Goal: Task Accomplishment & Management: Use online tool/utility

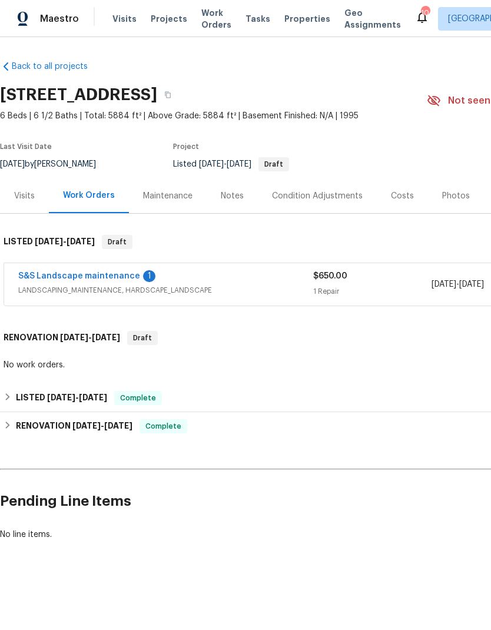
click at [104, 275] on link "S&S Landscape maintenance" at bounding box center [79, 276] width 122 height 8
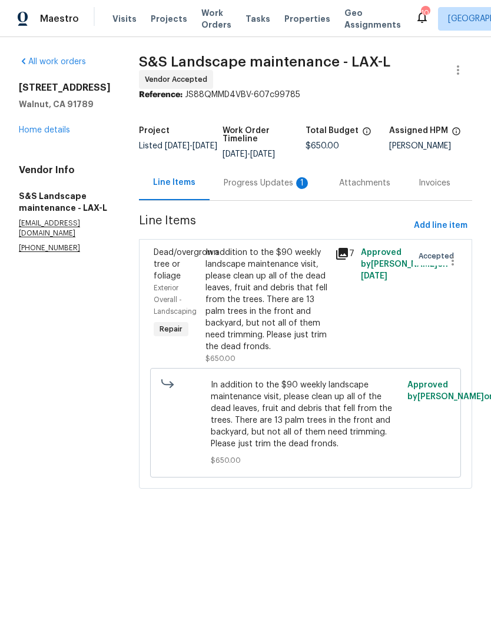
click at [53, 132] on link "Home details" at bounding box center [44, 130] width 51 height 8
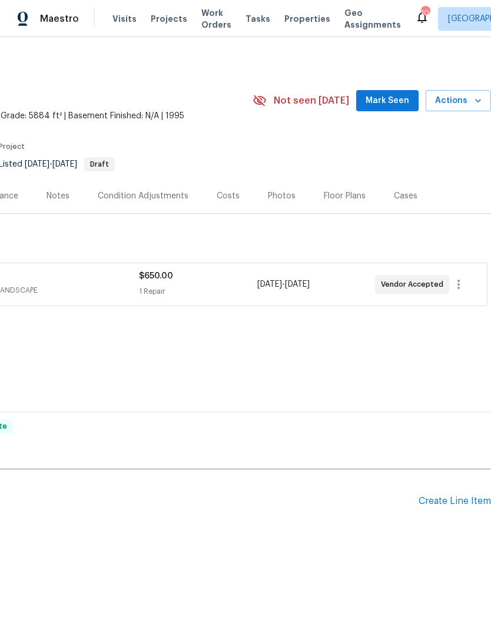
scroll to position [0, 174]
click at [463, 286] on icon "button" at bounding box center [458, 284] width 14 height 14
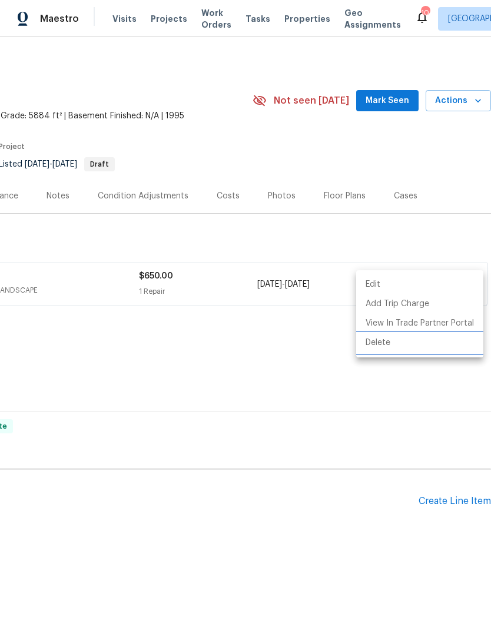
click at [404, 344] on li "Delete" at bounding box center [419, 342] width 127 height 19
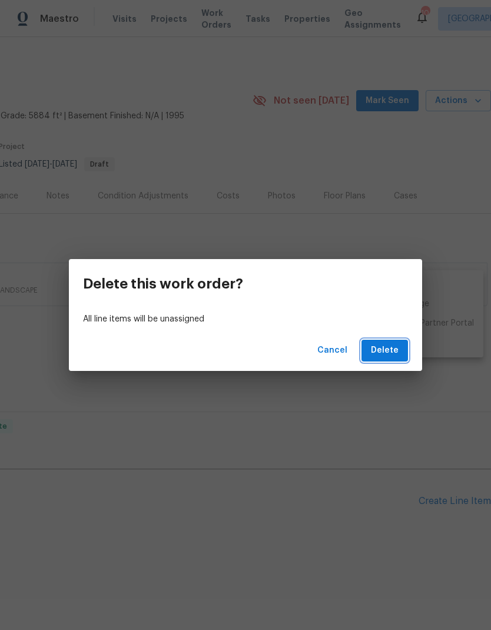
click at [374, 350] on span "Delete" at bounding box center [385, 350] width 28 height 15
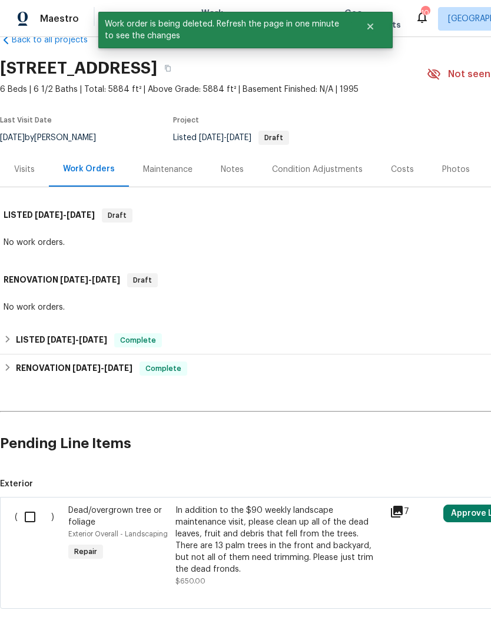
scroll to position [26, 0]
click at [253, 521] on div "In addition to the $90 weekly landscape maintenance visit, please clean up all …" at bounding box center [278, 539] width 207 height 71
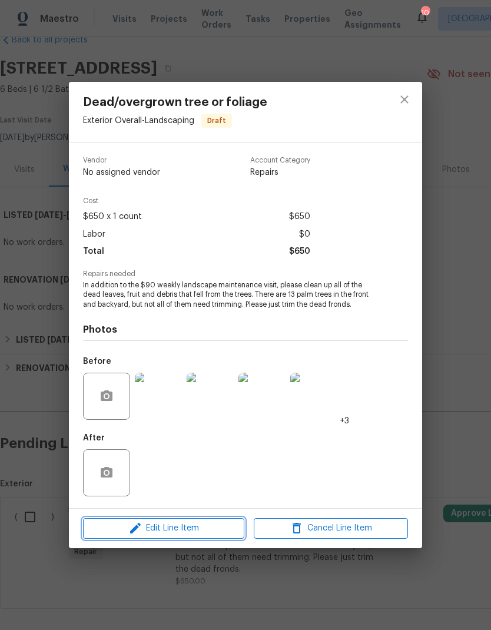
click at [192, 526] on span "Edit Line Item" at bounding box center [164, 528] width 154 height 15
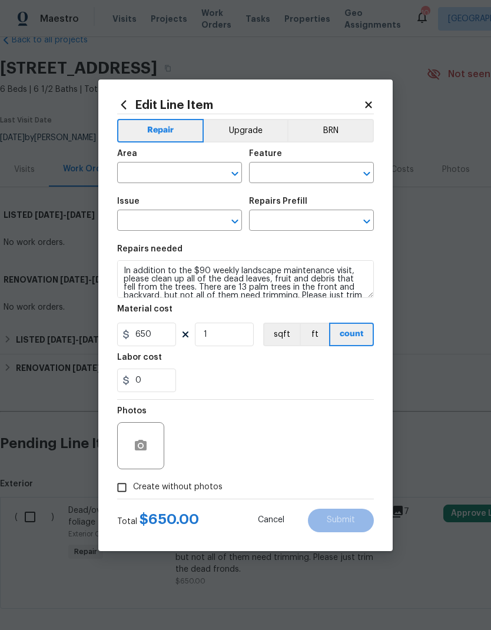
type input "Exterior Overall"
type input "Landscaping"
type input "Dead/overgrown tree or foliage"
type input "Palm Tree Trimming $250.00"
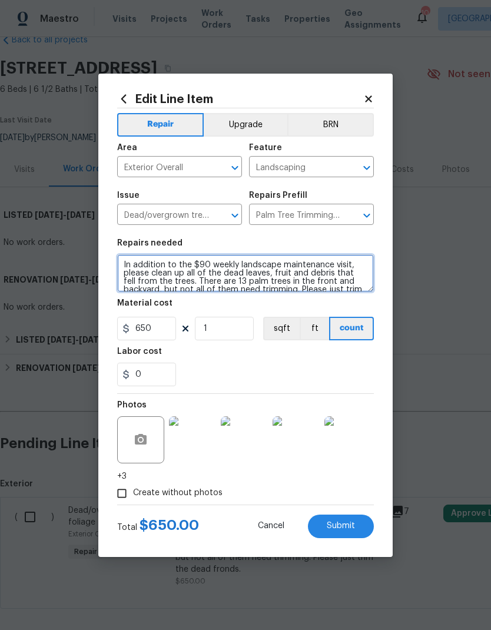
click at [128, 271] on textarea "In addition to the $90 weekly landscape maintenance visit, please clean up all …" at bounding box center [245, 273] width 257 height 38
click at [186, 280] on textarea "In addition to the $90 weekly landscape maintenance visit, please clean up all …" at bounding box center [245, 273] width 257 height 38
click at [186, 279] on textarea "In addition to the $90 weekly landscape maintenance visit, please clean up all …" at bounding box center [245, 273] width 257 height 38
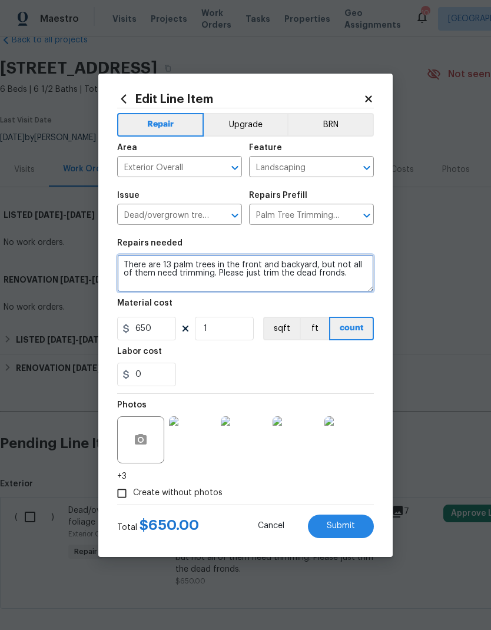
click at [123, 258] on textarea "There are 13 palm trees in the front and backyard, but not all of them need tri…" at bounding box center [245, 273] width 257 height 38
click at [122, 258] on textarea "There are 13 palm trees in the front and backyard, but not all of them need tri…" at bounding box center [245, 273] width 257 height 38
click at [236, 278] on textarea "There are a handful of palm trees that need trimming. Please just trim the dead…" at bounding box center [245, 273] width 257 height 38
click at [134, 271] on textarea "There are a handful of palm trees that need trimming. Please just trim the dead…" at bounding box center [245, 273] width 257 height 38
click at [224, 291] on textarea "There are a handful of palm trees that need trimming. Please trim the dead fron…" at bounding box center [245, 273] width 257 height 38
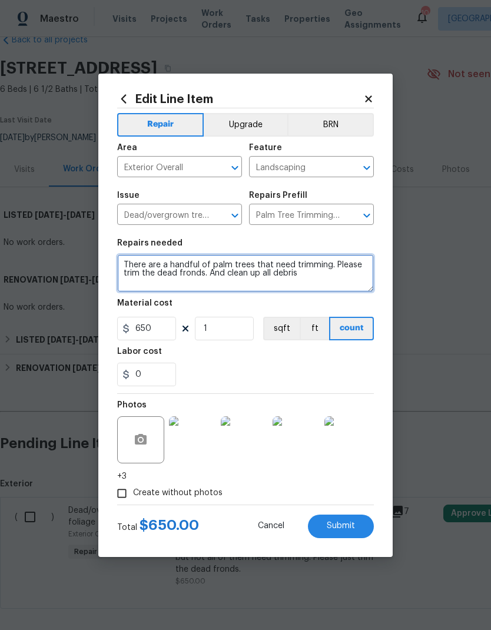
type textarea "There are a handful of palm trees that need trimming. Please trim the dead fron…"
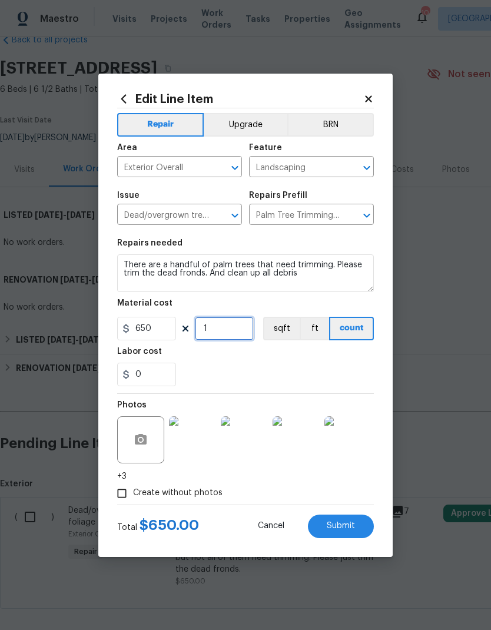
click at [241, 340] on input "1" at bounding box center [224, 329] width 59 height 24
click at [234, 376] on div "0" at bounding box center [245, 375] width 257 height 24
click at [195, 444] on img at bounding box center [192, 439] width 47 height 47
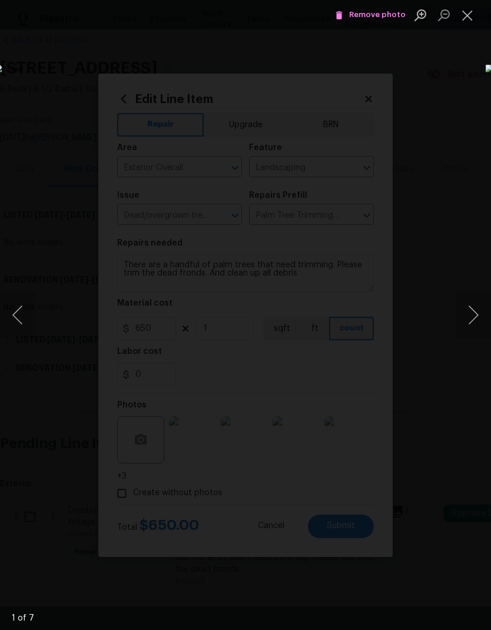
click at [476, 317] on button "Next image" at bounding box center [473, 314] width 35 height 47
click at [378, 16] on span "Remove photo" at bounding box center [370, 15] width 71 height 14
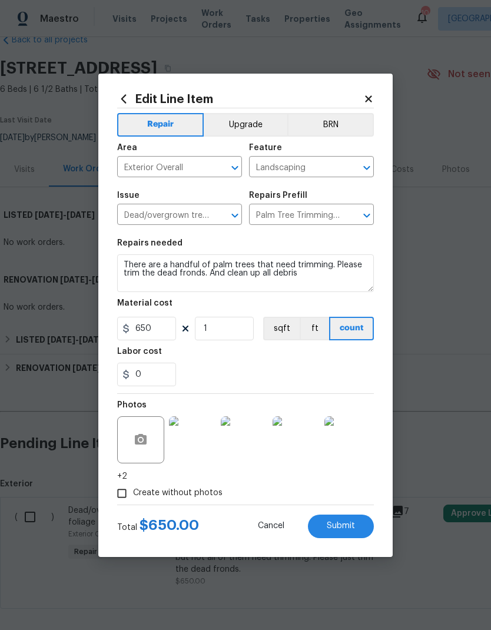
click at [251, 450] on img at bounding box center [244, 439] width 47 height 47
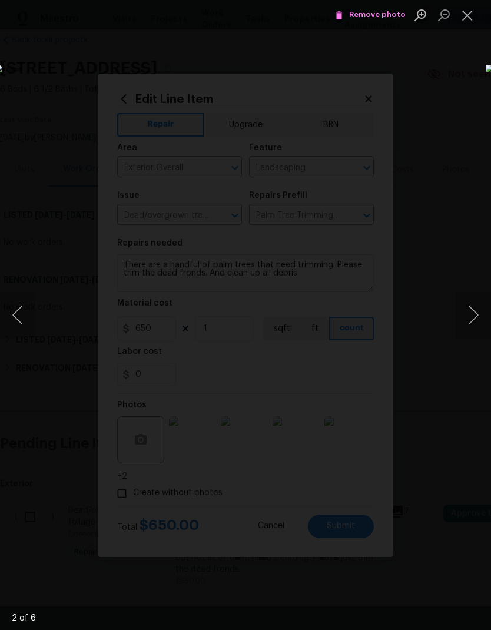
click at [475, 318] on button "Next image" at bounding box center [473, 314] width 35 height 47
click at [476, 320] on button "Next image" at bounding box center [473, 314] width 35 height 47
click at [474, 322] on button "Next image" at bounding box center [473, 314] width 35 height 47
click at [383, 16] on span "Remove photo" at bounding box center [370, 15] width 71 height 14
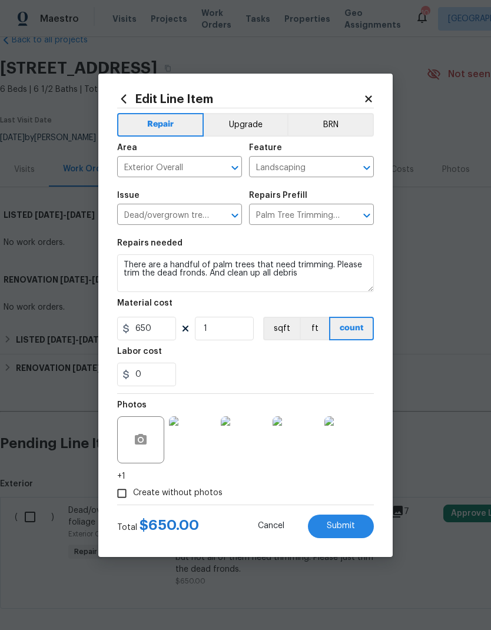
click at [300, 440] on img at bounding box center [296, 439] width 47 height 47
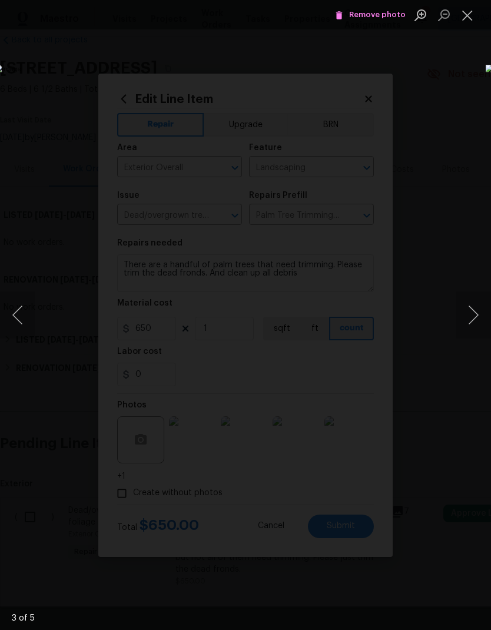
click at [479, 307] on button "Next image" at bounding box center [473, 314] width 35 height 47
click at [476, 308] on button "Next image" at bounding box center [473, 314] width 35 height 47
click at [473, 316] on button "Next image" at bounding box center [473, 314] width 35 height 47
click at [416, 60] on div "Lightbox" at bounding box center [245, 315] width 491 height 630
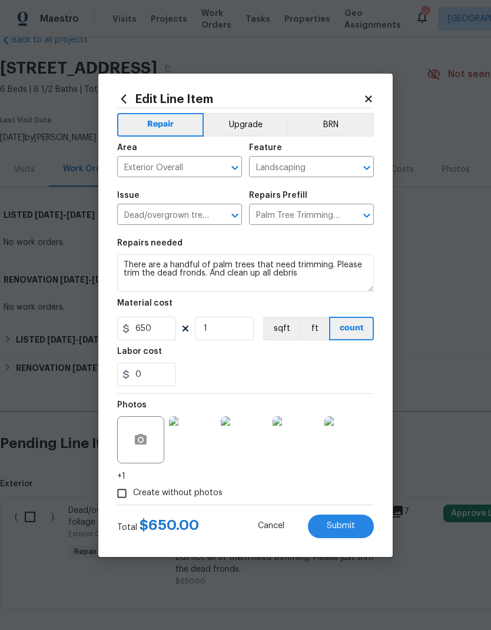
click at [341, 527] on span "Submit" at bounding box center [341, 525] width 28 height 9
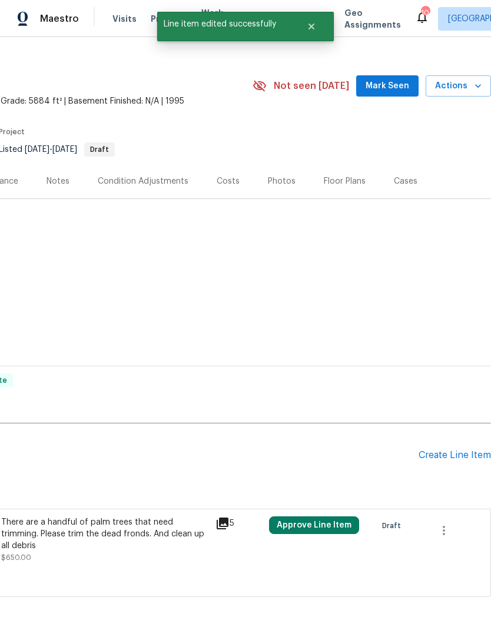
scroll to position [15, 174]
click at [446, 523] on icon "button" at bounding box center [444, 530] width 14 height 14
click at [402, 489] on div at bounding box center [245, 315] width 491 height 630
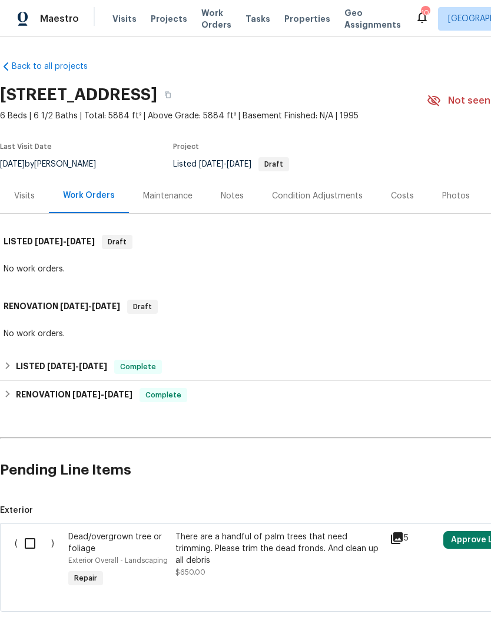
scroll to position [0, 0]
click at [37, 537] on input "checkbox" at bounding box center [35, 543] width 34 height 25
checkbox input "true"
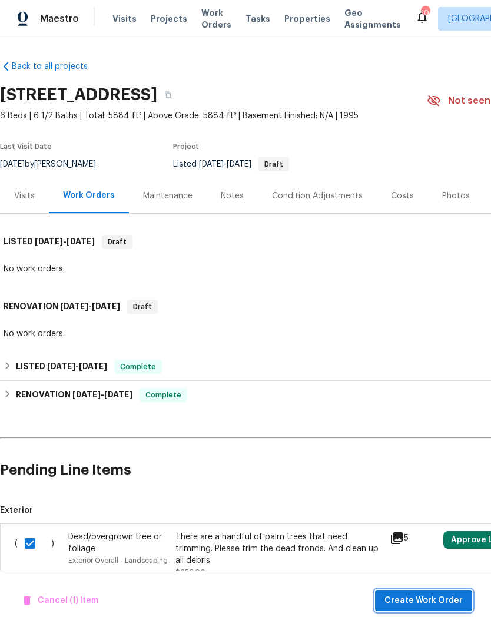
click at [426, 602] on span "Create Work Order" at bounding box center [423, 600] width 78 height 15
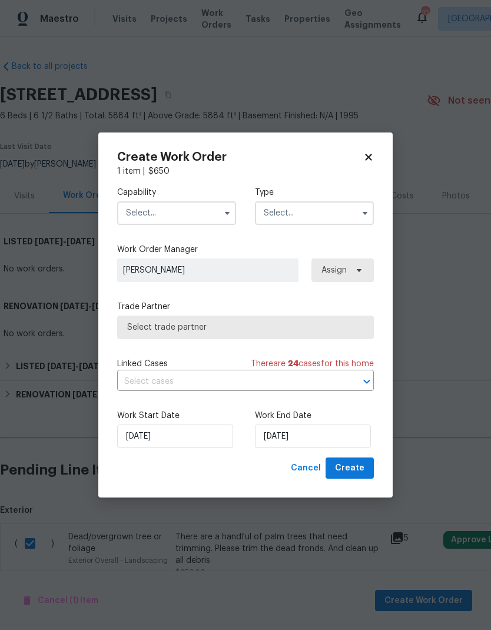
click at [198, 202] on input "text" at bounding box center [176, 213] width 119 height 24
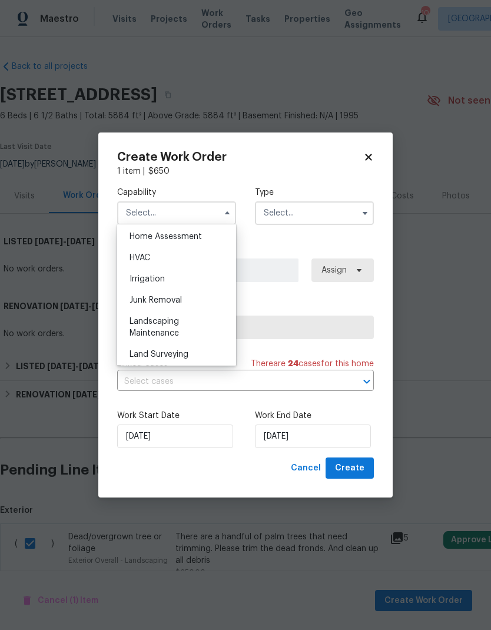
scroll to position [694, 0]
click at [180, 321] on div "Landscaping Maintenance" at bounding box center [176, 324] width 113 height 33
type input "Landscaping Maintenance"
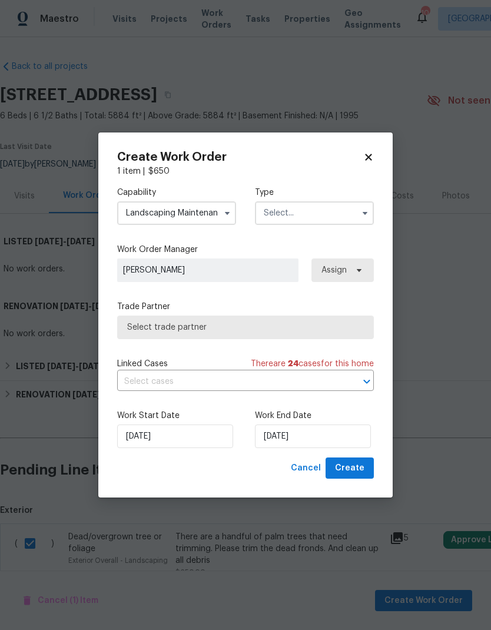
click at [321, 209] on input "text" at bounding box center [314, 213] width 119 height 24
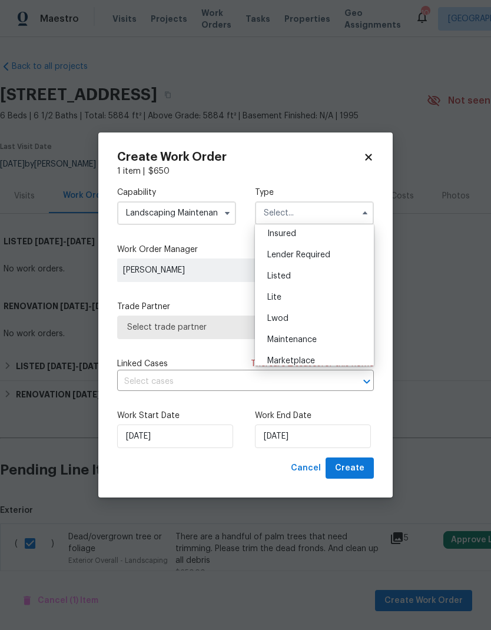
scroll to position [92, 0]
click at [309, 274] on div "Listed" at bounding box center [314, 273] width 113 height 21
type input "Listed"
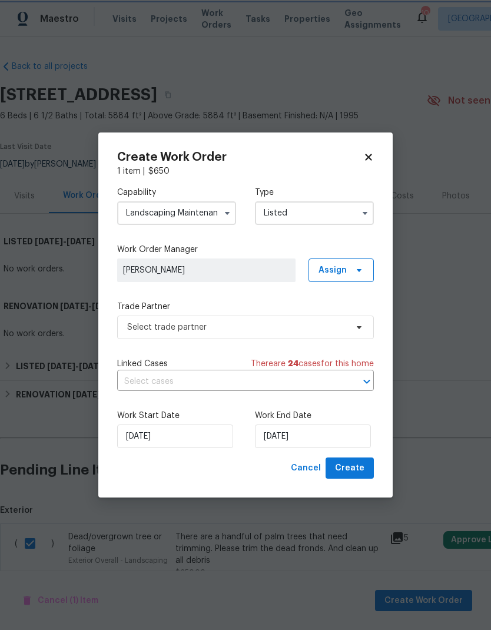
scroll to position [0, 0]
click at [339, 268] on span "Assign" at bounding box center [332, 270] width 28 height 12
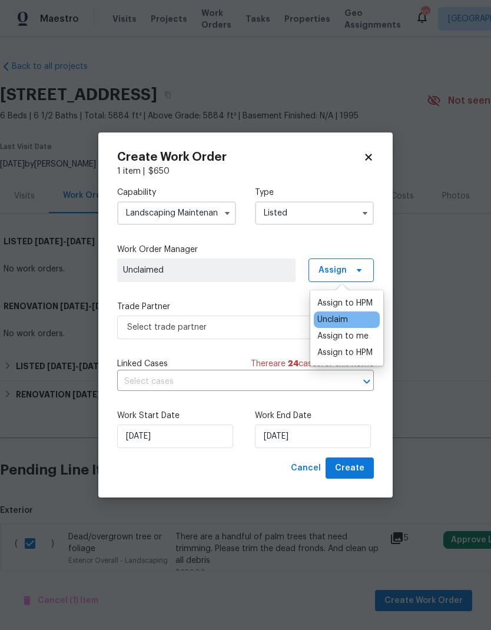
click at [353, 301] on div "Assign to HPM" at bounding box center [344, 303] width 55 height 12
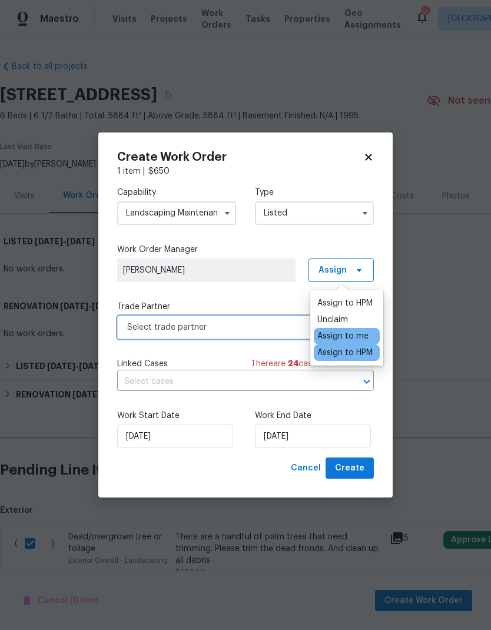
click at [231, 324] on span "Select trade partner" at bounding box center [237, 327] width 220 height 12
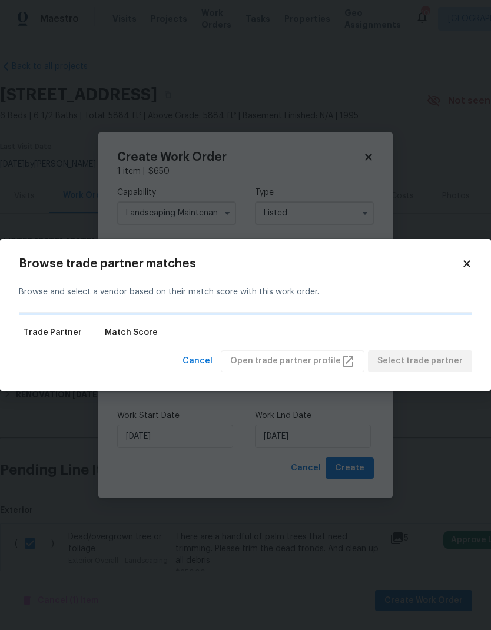
click at [235, 328] on div "Trade Partner Match Score" at bounding box center [245, 332] width 453 height 35
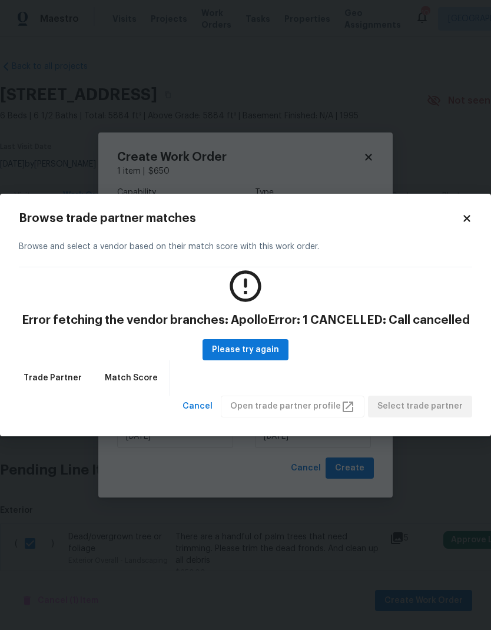
click at [454, 37] on body "Maestro Visits Projects Work Orders Tasks Properties Geo Assignments 10 Los Ang…" at bounding box center [245, 315] width 491 height 630
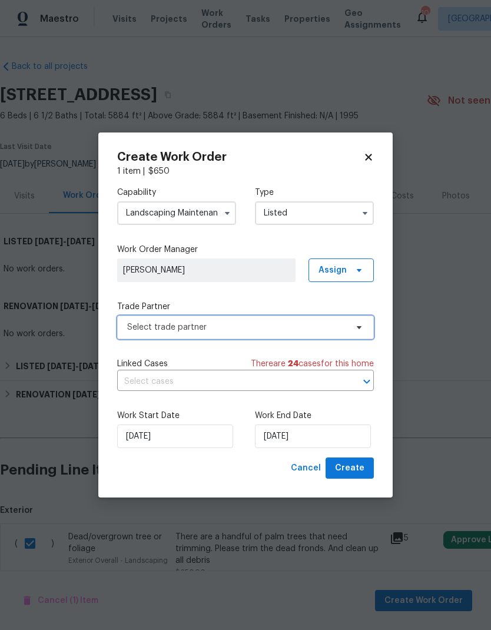
click at [313, 326] on span "Select trade partner" at bounding box center [237, 327] width 220 height 12
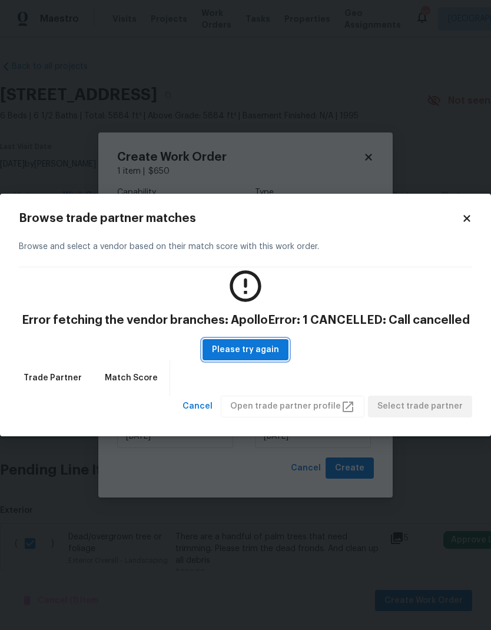
click at [263, 348] on span "Please try again" at bounding box center [245, 350] width 67 height 15
click at [465, 222] on icon at bounding box center [466, 218] width 11 height 11
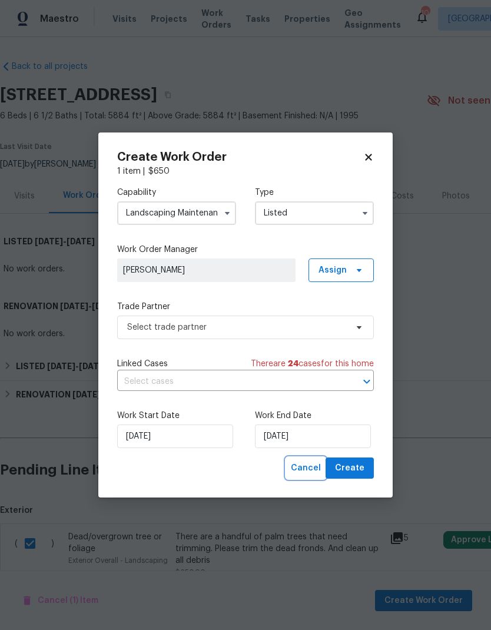
click at [316, 460] on button "Cancel" at bounding box center [305, 468] width 39 height 22
checkbox input "false"
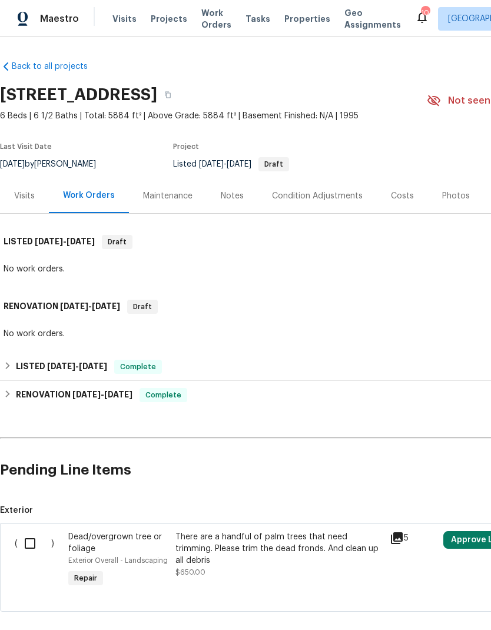
click at [21, 549] on input "checkbox" at bounding box center [35, 543] width 34 height 25
checkbox input "true"
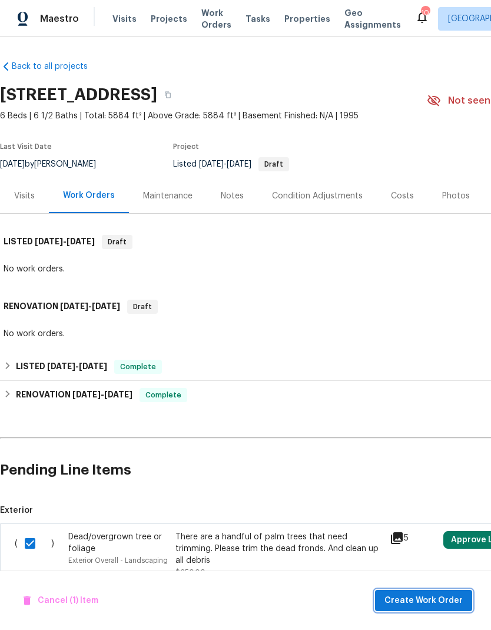
click at [400, 603] on span "Create Work Order" at bounding box center [423, 600] width 78 height 15
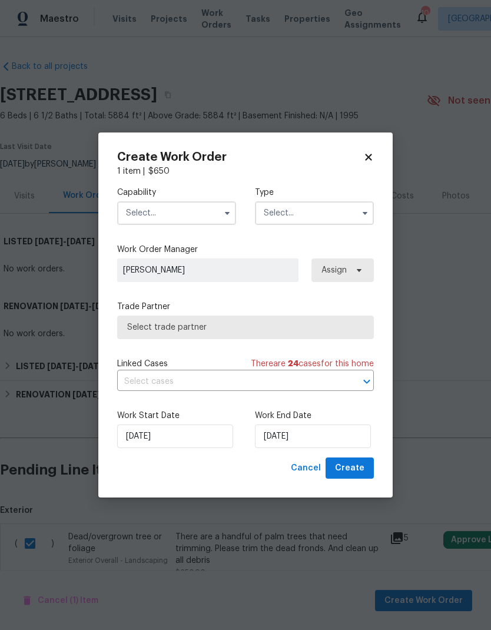
click at [212, 215] on input "text" at bounding box center [176, 213] width 119 height 24
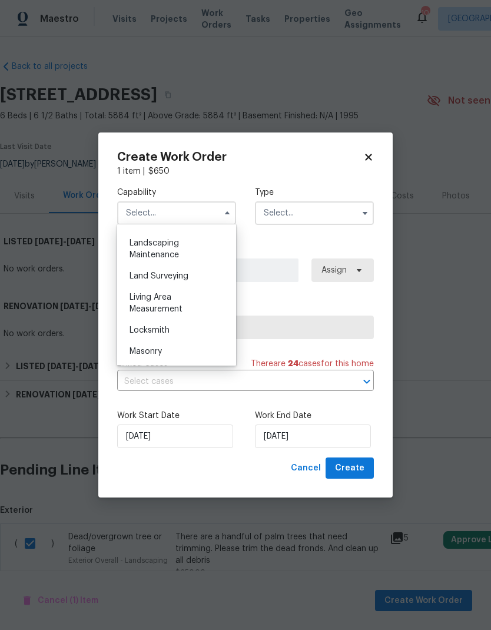
scroll to position [766, 0]
click at [183, 242] on div "Landscaping Maintenance" at bounding box center [176, 252] width 113 height 33
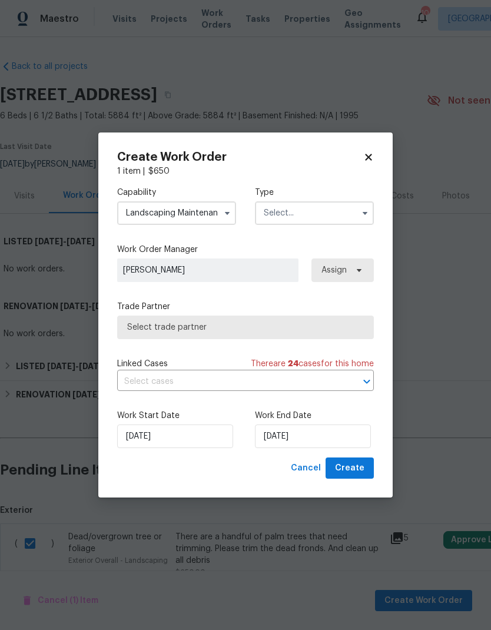
type input "Landscaping Maintenance"
click at [315, 214] on input "text" at bounding box center [314, 213] width 119 height 24
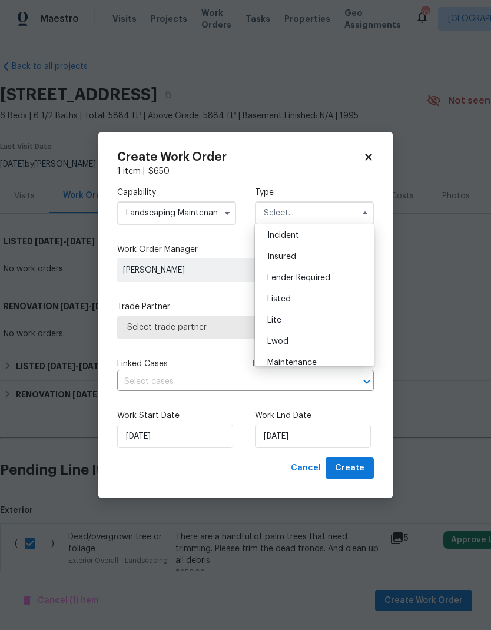
scroll to position [69, 0]
click at [296, 304] on div "Listed" at bounding box center [314, 295] width 113 height 21
type input "Listed"
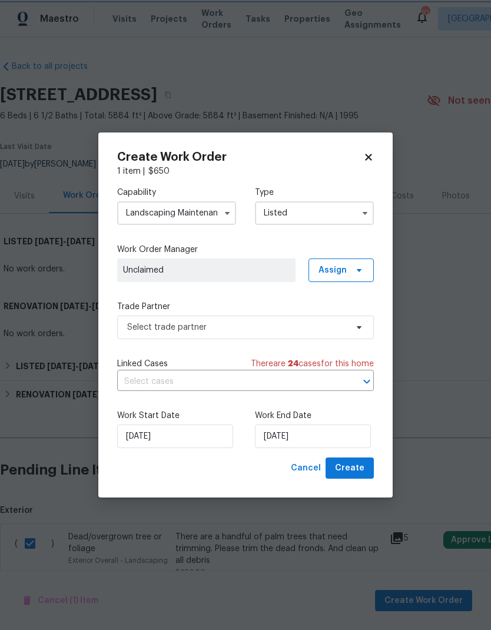
scroll to position [0, 0]
click at [263, 265] on span "Unclaimed" at bounding box center [206, 270] width 167 height 12
click at [348, 270] on span "Assign" at bounding box center [340, 270] width 65 height 24
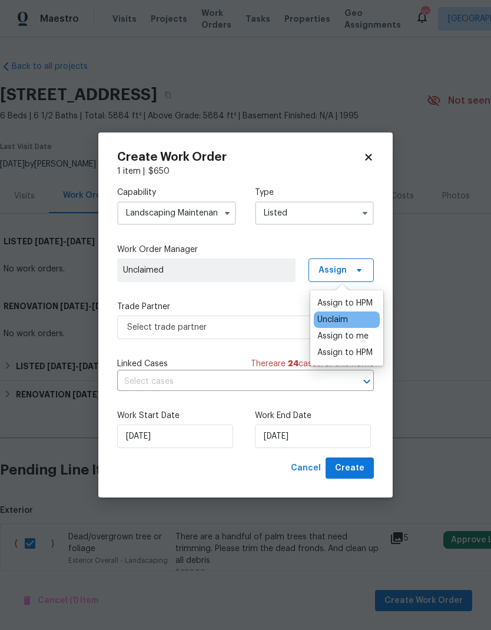
click at [356, 301] on div "Assign to HPM" at bounding box center [344, 303] width 55 height 12
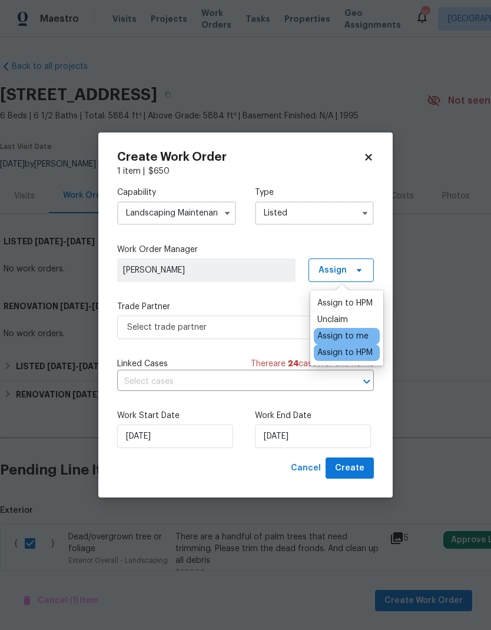
click at [344, 303] on div "Assign to HPM" at bounding box center [344, 303] width 55 height 12
click at [249, 326] on span "Select trade partner" at bounding box center [237, 327] width 220 height 12
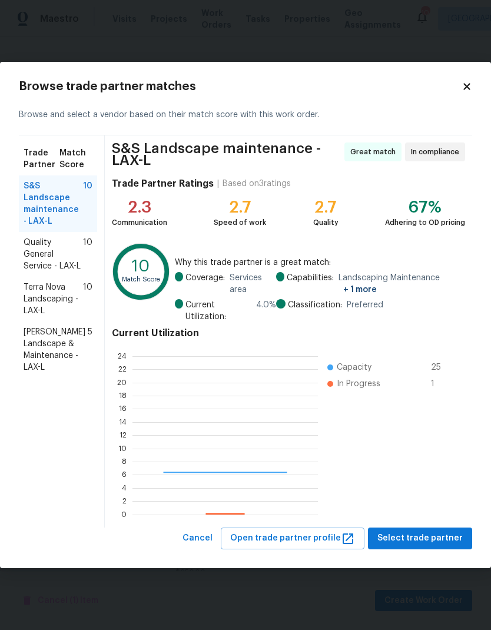
scroll to position [165, 185]
click at [57, 283] on span "Terra Nova Landscaping - LAX-L" at bounding box center [53, 298] width 59 height 35
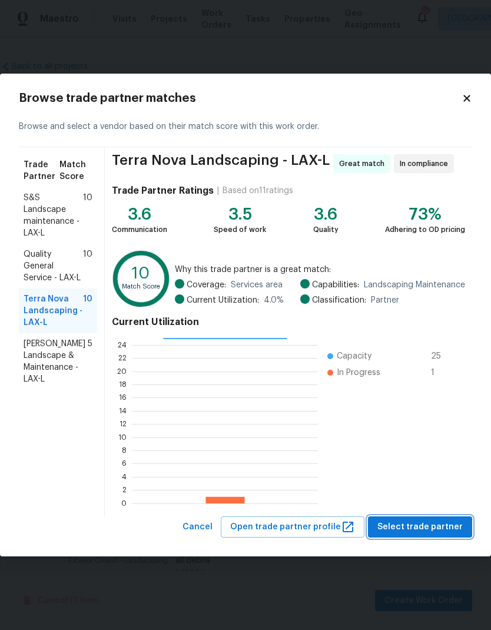
click at [428, 526] on span "Select trade partner" at bounding box center [419, 527] width 85 height 15
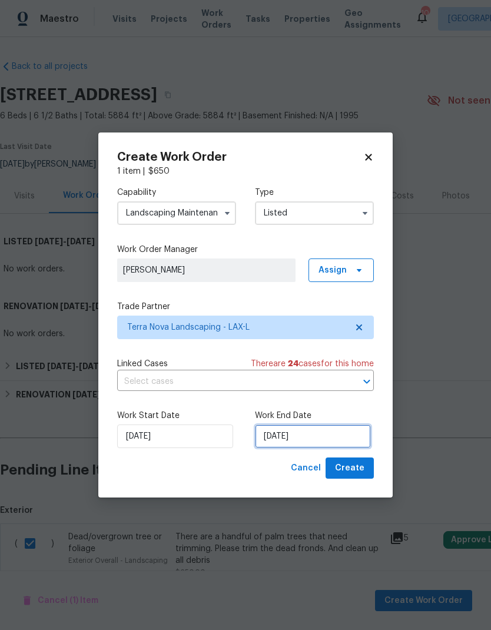
click at [291, 426] on input "[DATE]" at bounding box center [313, 436] width 116 height 24
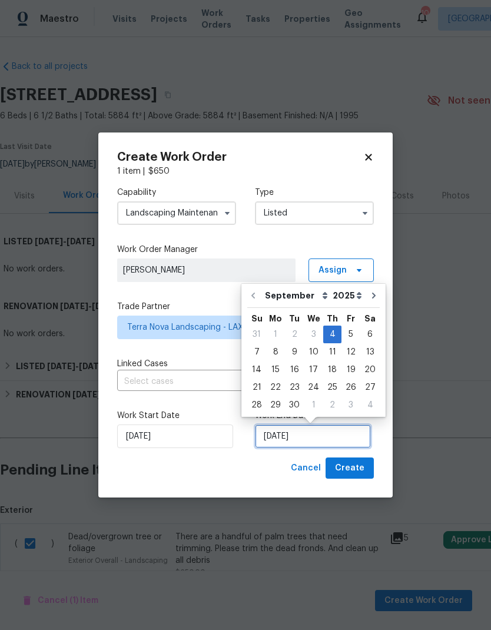
scroll to position [9, 0]
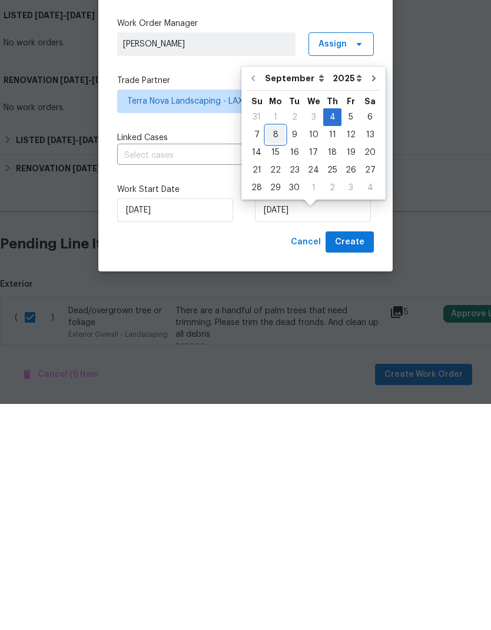
click at [276, 353] on div "8" at bounding box center [275, 361] width 19 height 16
type input "9/8/2025"
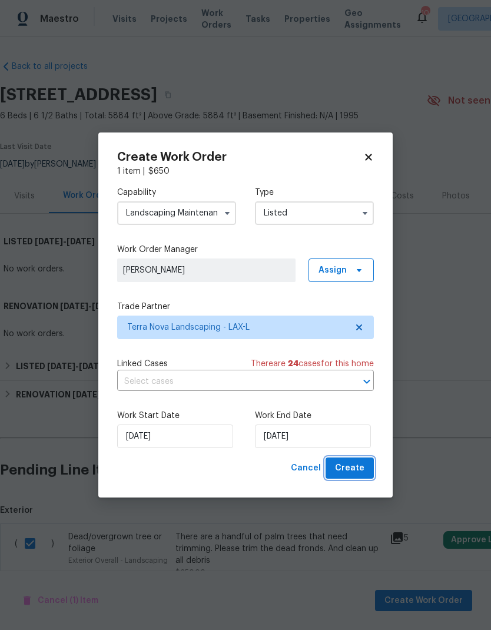
click at [361, 470] on span "Create" at bounding box center [349, 468] width 29 height 15
checkbox input "false"
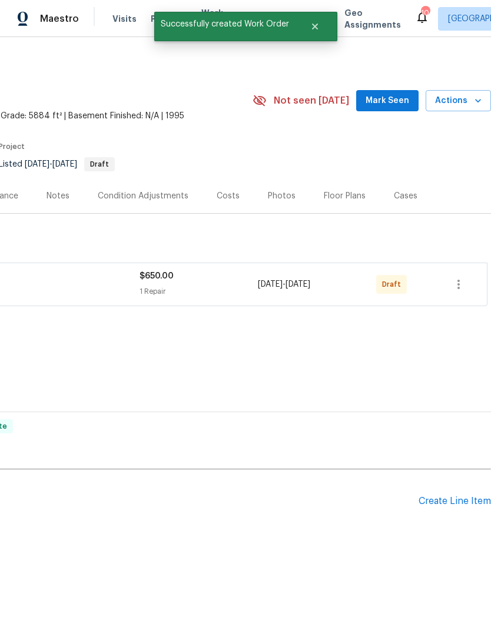
scroll to position [0, 174]
click at [459, 285] on icon "button" at bounding box center [458, 284] width 2 height 9
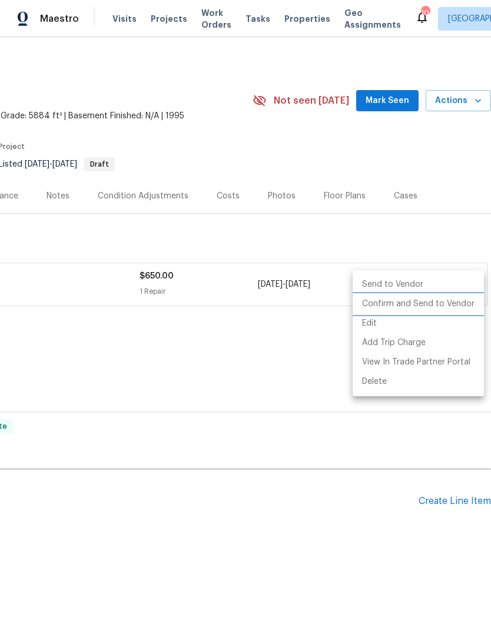
click at [424, 307] on li "Confirm and Send to Vendor" at bounding box center [418, 303] width 131 height 19
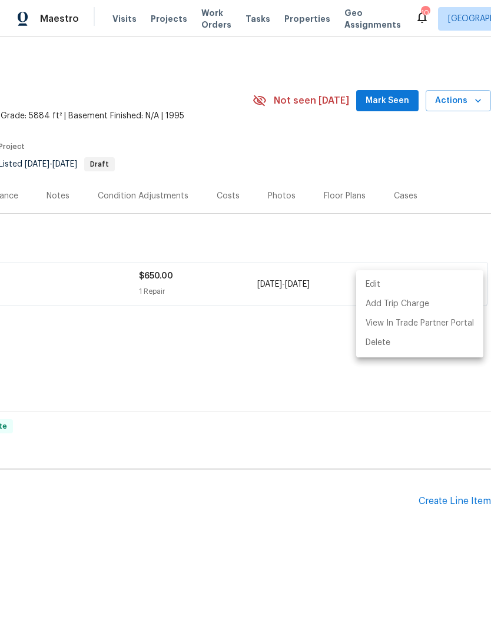
click at [194, 356] on div at bounding box center [245, 315] width 491 height 630
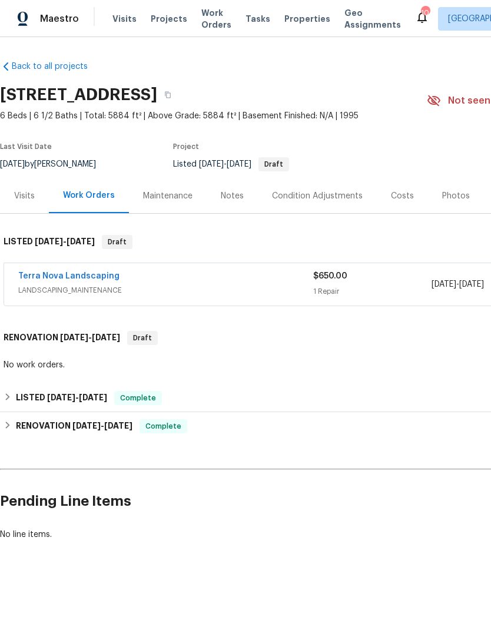
scroll to position [0, 0]
click at [88, 278] on link "Terra Nova Landscaping" at bounding box center [68, 276] width 101 height 8
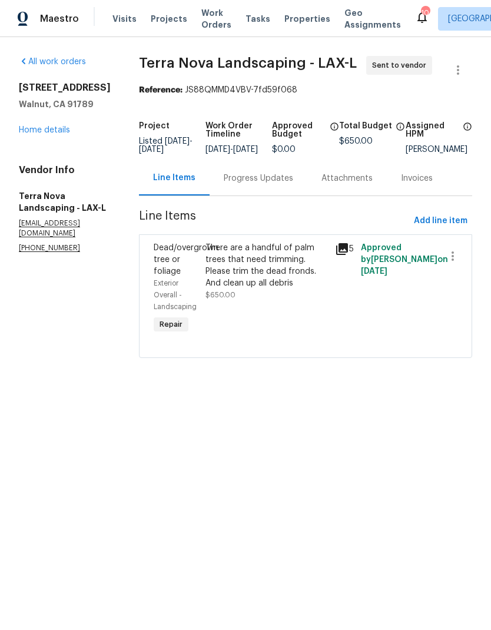
click at [254, 263] on div "There are a handful of palm trees that need trimming. Please trim the dead fron…" at bounding box center [266, 265] width 122 height 47
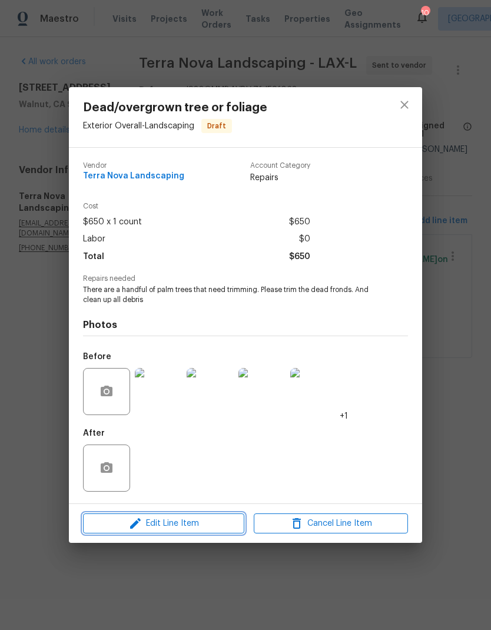
click at [191, 532] on button "Edit Line Item" at bounding box center [163, 523] width 161 height 21
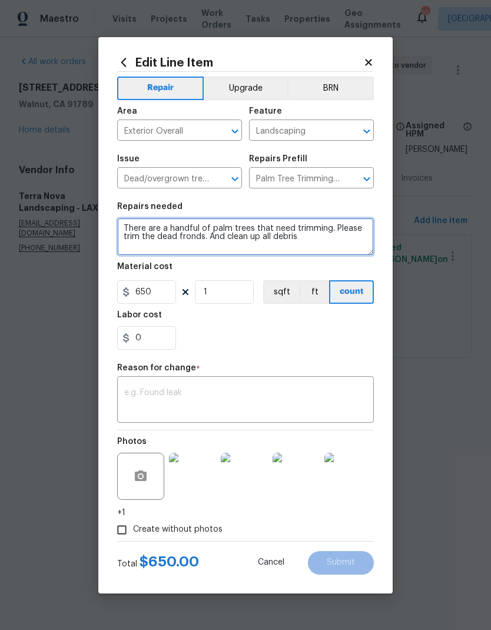
click at [174, 228] on textarea "There are a handful of palm trees that need trimming. Please trim the dead fron…" at bounding box center [245, 237] width 257 height 38
click at [172, 226] on textarea "There are a handful of palm trees that need trimming. Please trim the dead fron…" at bounding box center [245, 237] width 257 height 38
click at [172, 225] on textarea "There are a handful of palm trees that need trimming. Please trim the dead fron…" at bounding box center [245, 237] width 257 height 38
type textarea "There are a few palm trees that need trimming. Please trim the dead fronds. And…"
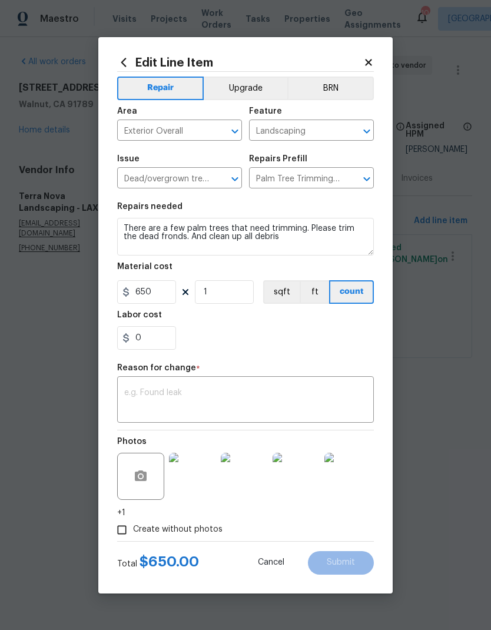
click at [265, 334] on div "0" at bounding box center [245, 338] width 257 height 24
click at [264, 334] on div "0" at bounding box center [245, 338] width 257 height 24
click at [245, 390] on textarea at bounding box center [245, 400] width 242 height 25
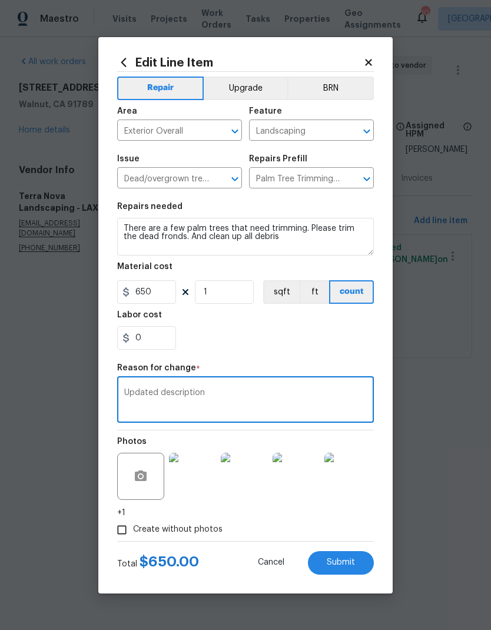
type textarea "Updated description"
click at [296, 333] on div "0" at bounding box center [245, 338] width 257 height 24
click at [345, 563] on span "Submit" at bounding box center [341, 562] width 28 height 9
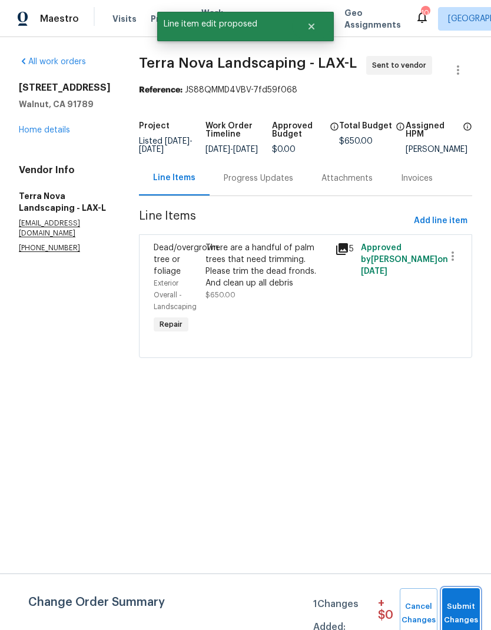
click at [461, 617] on span "Submit Changes" at bounding box center [461, 613] width 26 height 27
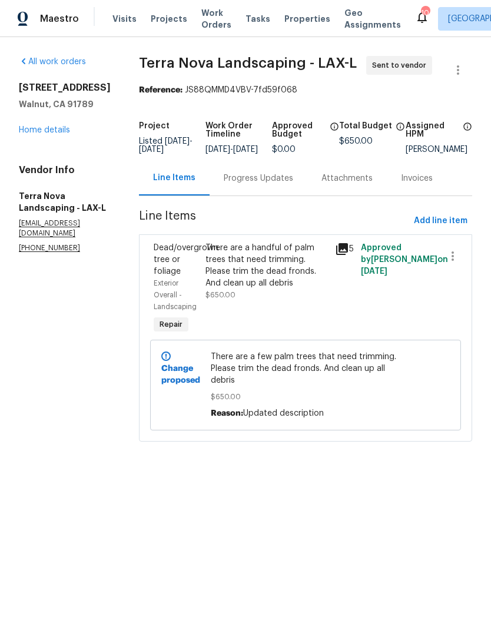
click at [61, 134] on link "Home details" at bounding box center [44, 130] width 51 height 8
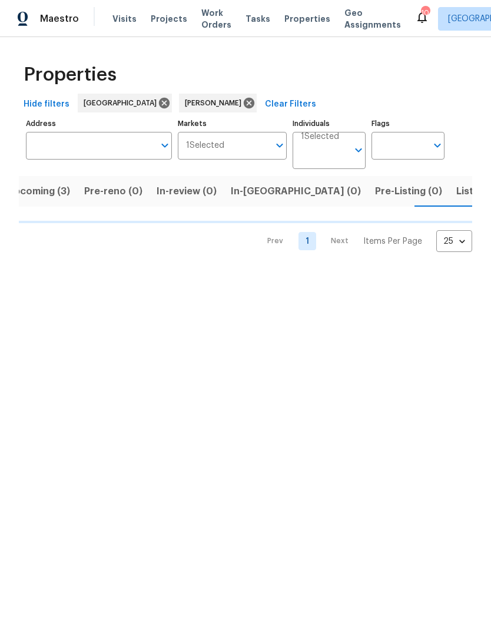
scroll to position [0, 19]
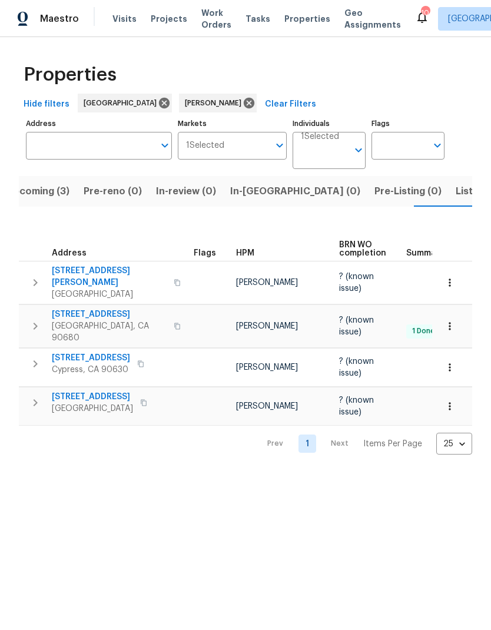
click at [111, 308] on span "10692 Sycamore Ave" at bounding box center [109, 314] width 115 height 12
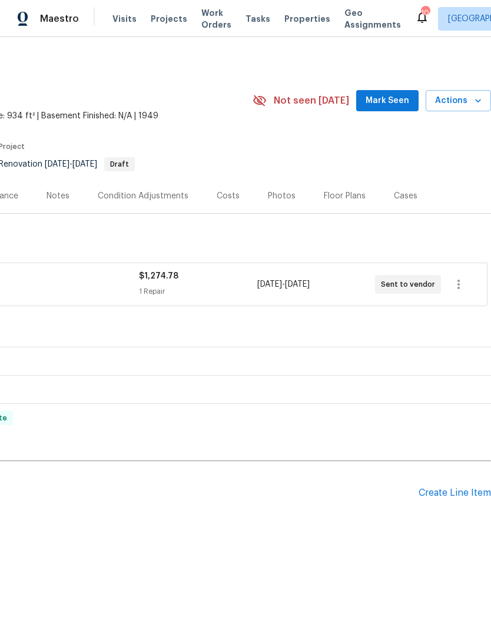
scroll to position [0, 174]
click at [457, 487] on div "Create Line Item" at bounding box center [454, 492] width 72 height 11
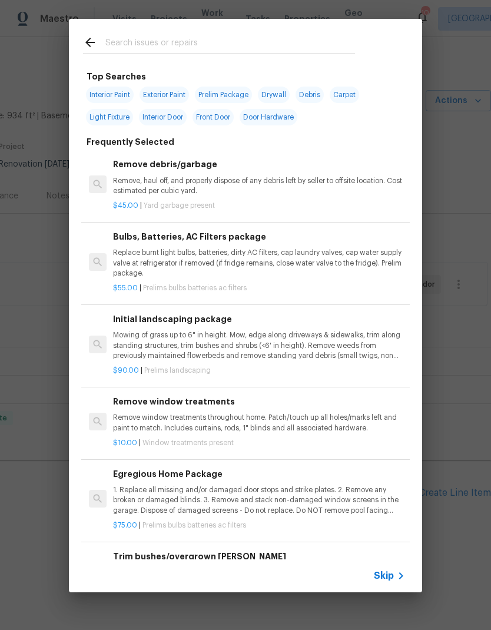
click at [225, 42] on input "text" at bounding box center [230, 44] width 250 height 18
type input "Appliance"
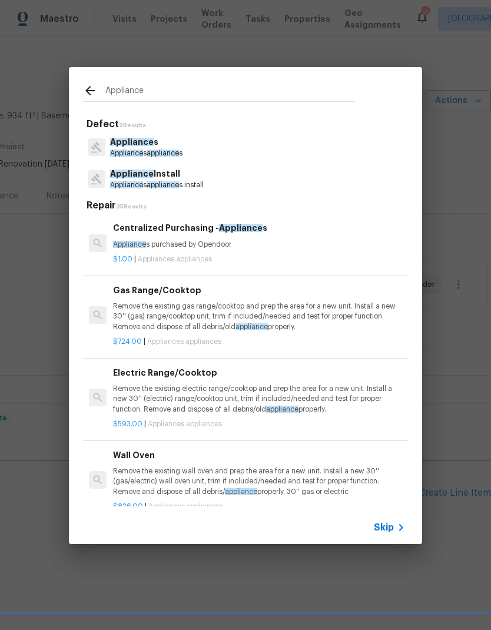
click at [192, 180] on p "Appliance Install" at bounding box center [157, 174] width 94 height 12
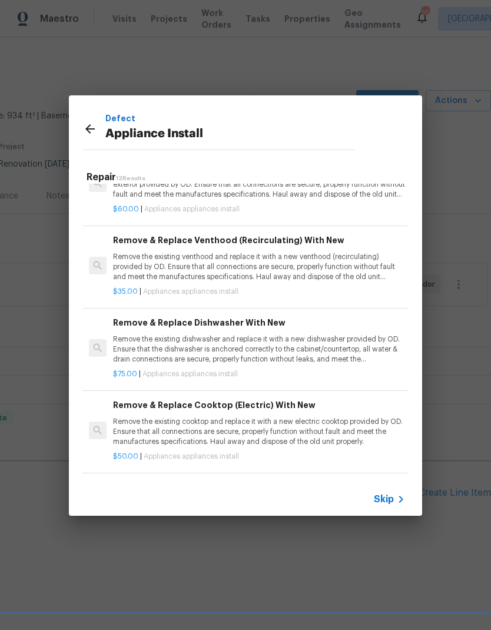
scroll to position [124, 0]
click at [280, 344] on p "Remove the existing dishwasher and replace it with a new dishwasher provided by…" at bounding box center [259, 349] width 292 height 30
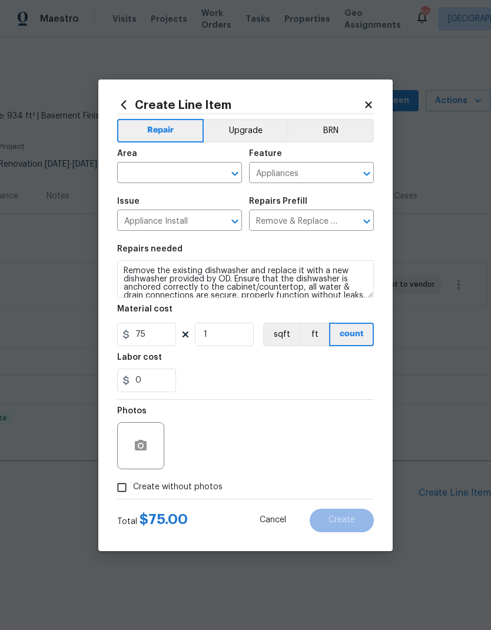
click at [170, 179] on input "text" at bounding box center [163, 174] width 92 height 18
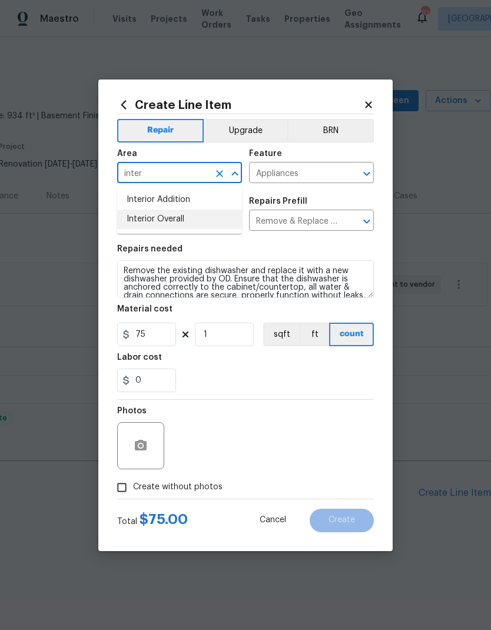
click at [211, 213] on li "Interior Overall" at bounding box center [179, 219] width 125 height 19
type input "Interior Overall"
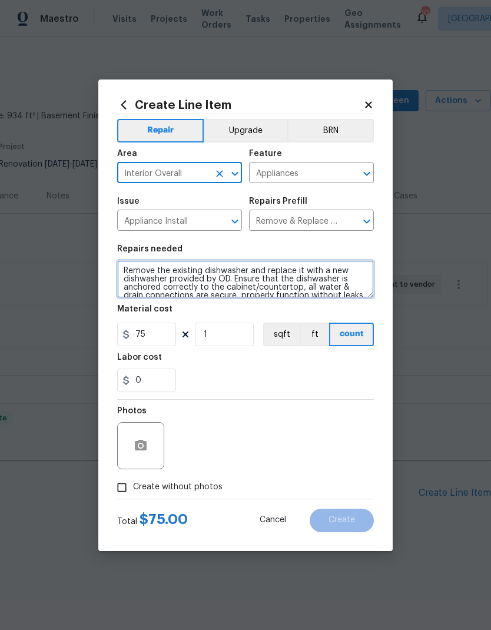
click at [201, 278] on textarea "Remove the existing dishwasher and replace it with a new dishwasher provided by…" at bounding box center [245, 279] width 257 height 38
click at [134, 268] on textarea "Remove the existing dishwasher and replace it with a new dishwasher provided by…" at bounding box center [245, 279] width 257 height 38
click at [133, 268] on textarea "Remove the existing dishwasher and replace it with a new dishwasher provided by…" at bounding box center [245, 279] width 257 height 38
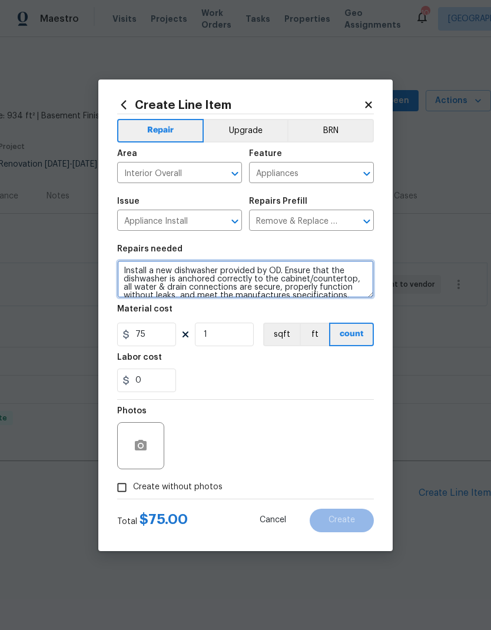
click at [171, 272] on textarea "Install a new dishwasher provided by OD. Ensure that the dishwasher is anchored…" at bounding box center [245, 279] width 257 height 38
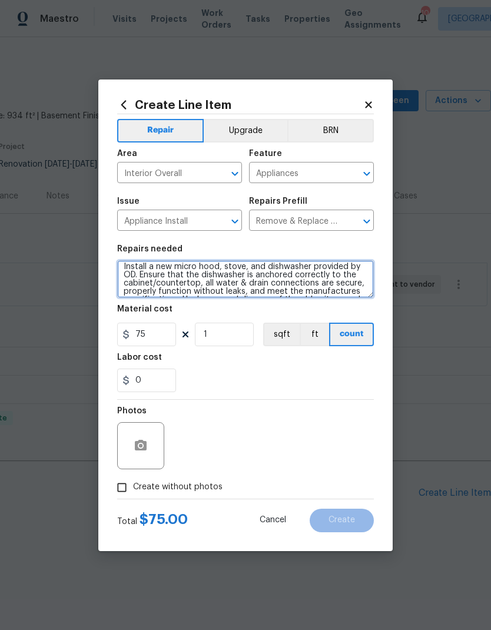
click at [204, 275] on textarea "Install a new micro hood, stove, and dishwasher provided by OD. Ensure that the…" at bounding box center [245, 279] width 257 height 38
click at [215, 277] on textarea "Install a new micro hood, stove, and dishwasher provided by OD. Ensure that the…" at bounding box center [245, 279] width 257 height 38
click at [215, 274] on textarea "Install a new micro hood, stove, and dishwasher provided by OD. Ensure that the…" at bounding box center [245, 279] width 257 height 38
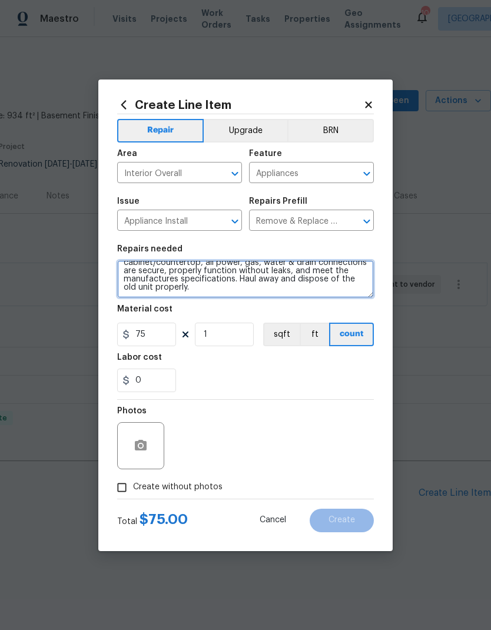
scroll to position [25, 0]
type textarea "Install a new micro hood, stove, and dishwasher provided by OD. Ensure that the…"
click at [247, 366] on div "Labor cost" at bounding box center [245, 360] width 257 height 15
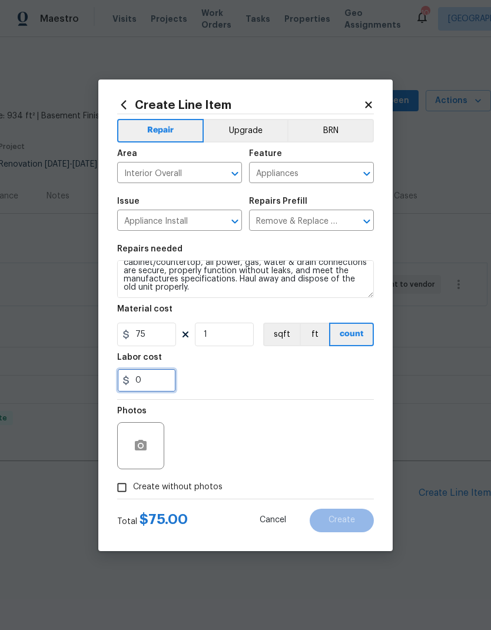
click at [152, 391] on input "0" at bounding box center [146, 380] width 59 height 24
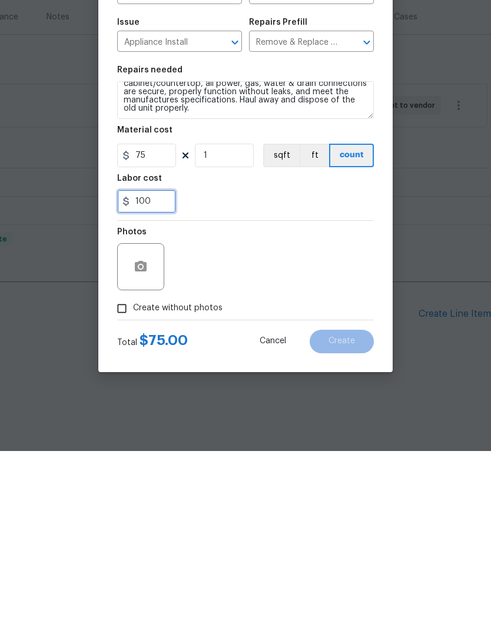
type input "100"
click at [253, 400] on div "Photos" at bounding box center [245, 438] width 257 height 77
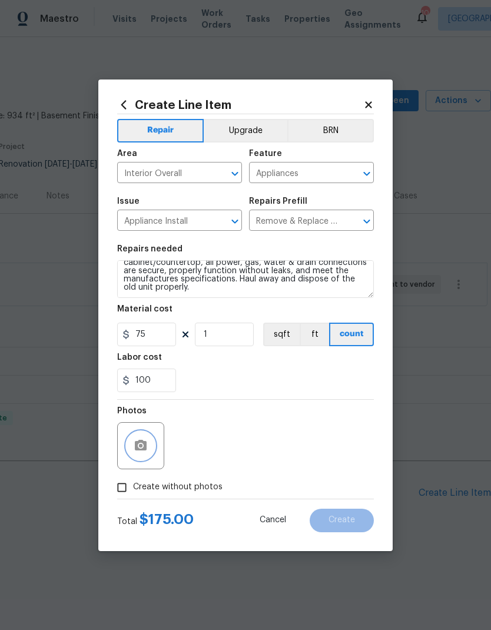
click at [145, 439] on icon "button" at bounding box center [141, 445] width 14 height 14
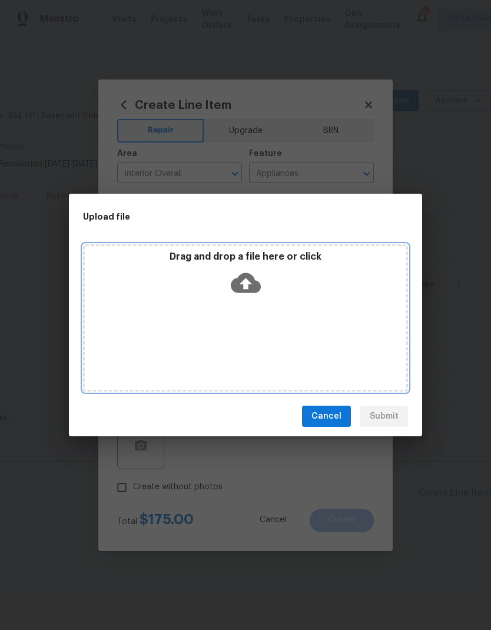
click at [248, 273] on icon at bounding box center [246, 283] width 30 height 20
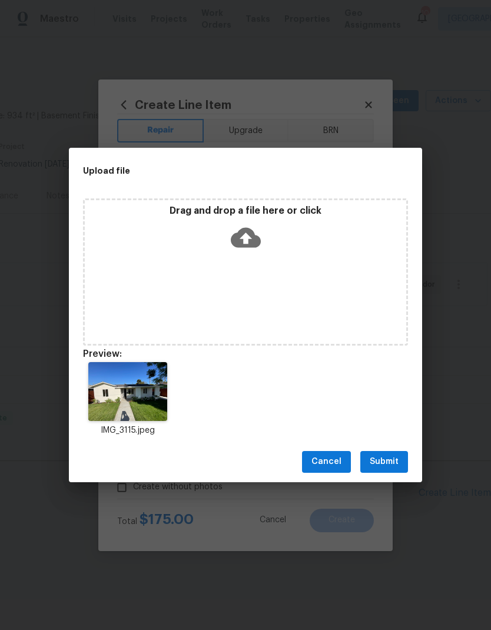
click at [379, 460] on span "Submit" at bounding box center [384, 461] width 29 height 15
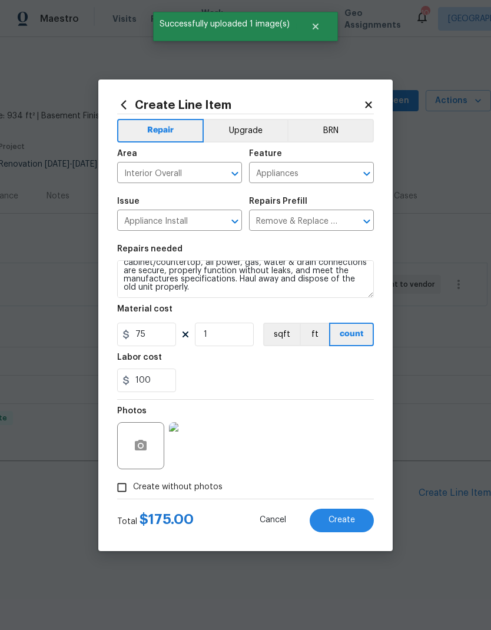
click at [350, 521] on span "Create" at bounding box center [341, 520] width 26 height 9
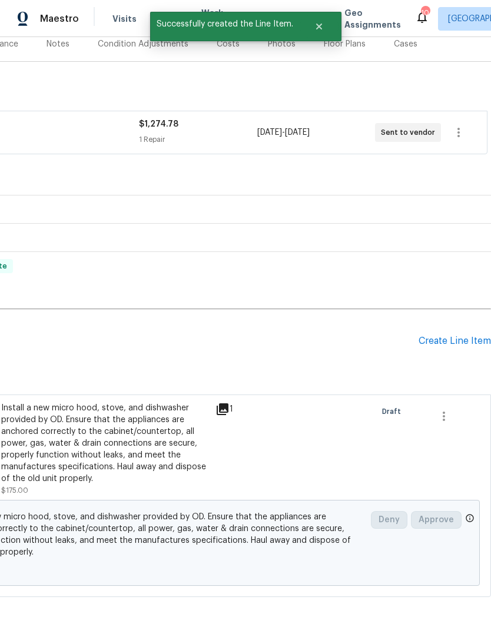
scroll to position [152, 174]
click at [451, 336] on div "Create Line Item" at bounding box center [454, 340] width 72 height 11
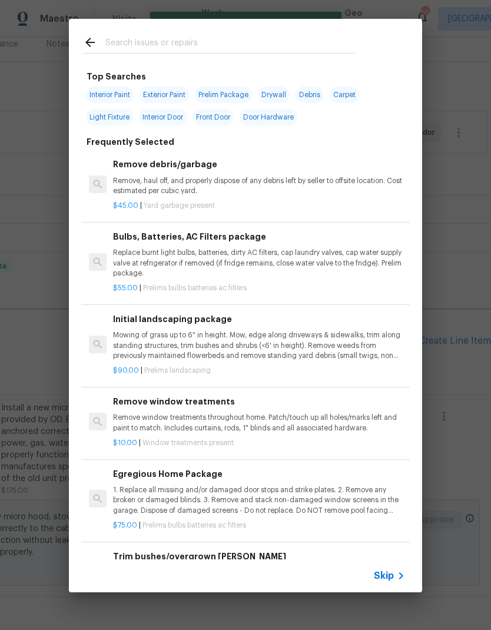
click at [195, 37] on input "text" at bounding box center [230, 44] width 250 height 18
type input "Drywall"
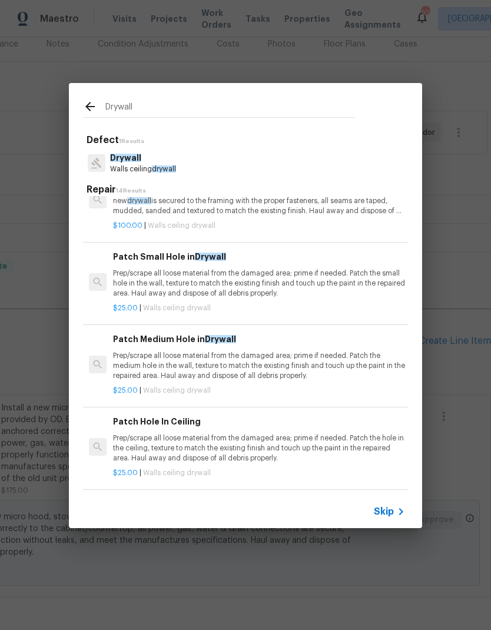
scroll to position [42, 0]
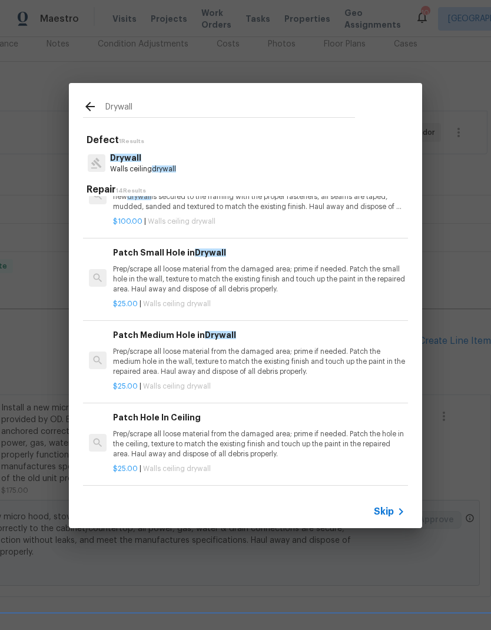
click at [258, 278] on p "Prep/scrape all loose material from the damaged area; prime if needed. Patch th…" at bounding box center [259, 279] width 292 height 30
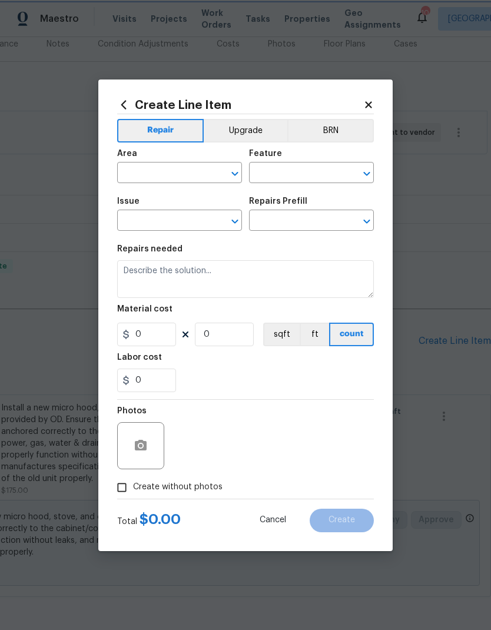
type input "Walls and Ceiling"
type input "Drywall"
type input "Patch Small Hole in Drywall $25.00"
type textarea "Prep/scrape all loose material from the damaged area; prime if needed. Patch th…"
type input "25"
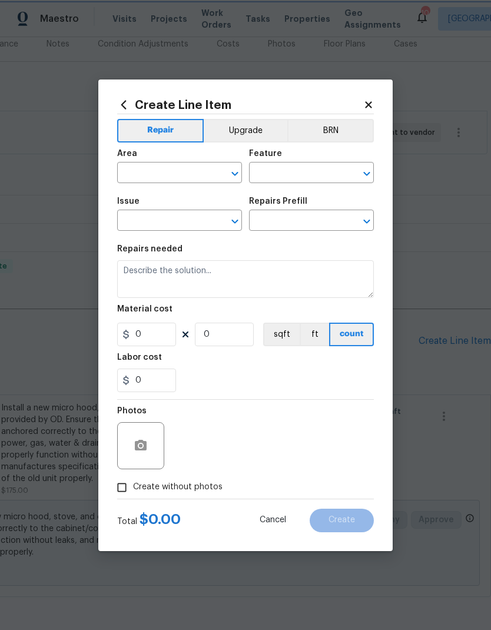
type input "1"
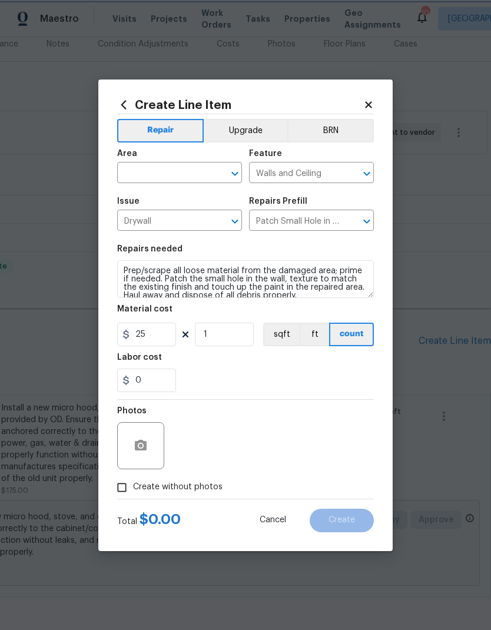
scroll to position [4, 0]
click at [169, 174] on input "text" at bounding box center [163, 174] width 92 height 18
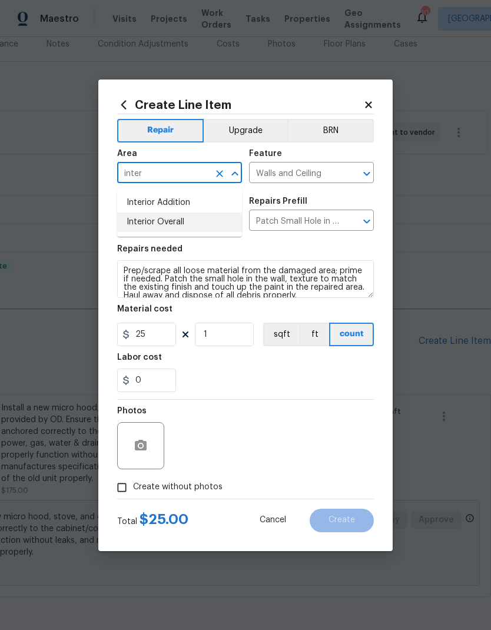
click at [191, 219] on li "Interior Overall" at bounding box center [179, 221] width 125 height 19
type input "Interior Overall"
click at [160, 330] on input "25" at bounding box center [146, 335] width 59 height 24
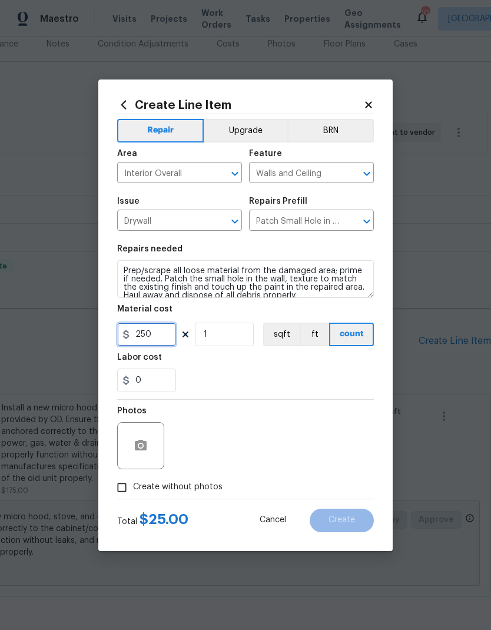
type input "250"
click at [257, 358] on div "Labor cost" at bounding box center [245, 360] width 257 height 15
click at [150, 434] on div at bounding box center [140, 445] width 47 height 47
click at [139, 443] on icon "button" at bounding box center [141, 445] width 12 height 11
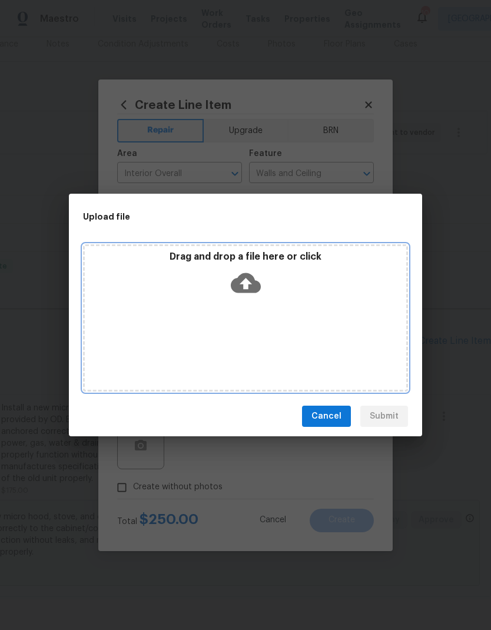
click at [251, 277] on icon at bounding box center [246, 283] width 30 height 20
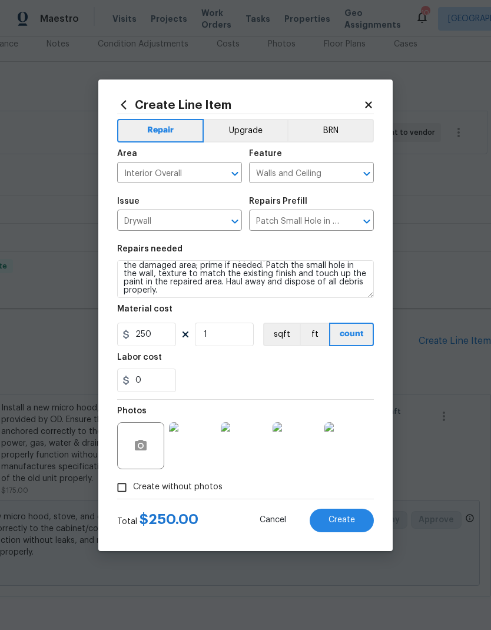
scroll to position [12, 0]
type textarea "Around windows & doors. Prep/scrape all loose material from the damaged area; p…"
click at [246, 375] on div "0" at bounding box center [245, 380] width 257 height 24
click at [343, 524] on span "Create" at bounding box center [341, 520] width 26 height 9
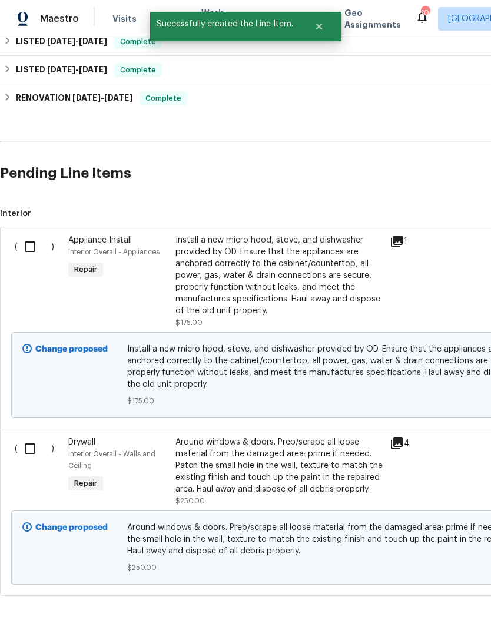
scroll to position [319, 0]
click at [239, 461] on div "Around windows & doors. Prep/scrape all loose material from the damaged area; p…" at bounding box center [278, 466] width 207 height 59
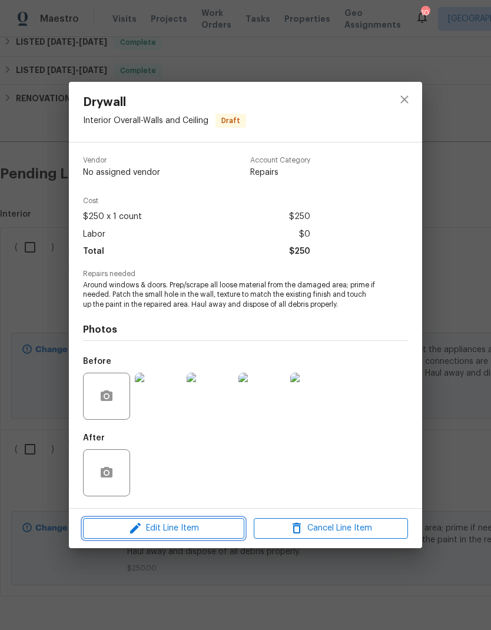
click at [195, 523] on span "Edit Line Item" at bounding box center [164, 528] width 154 height 15
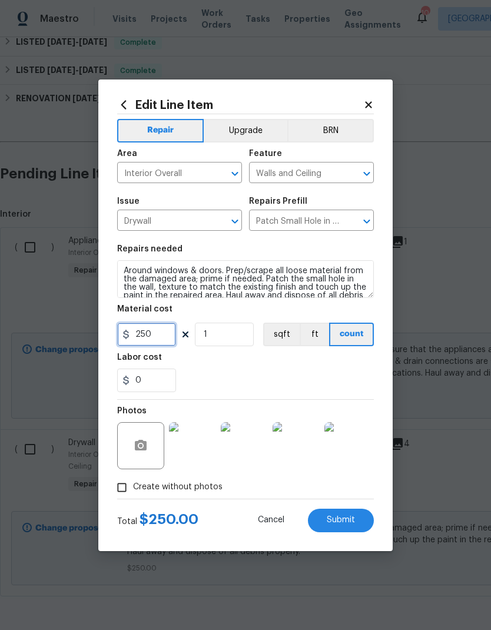
click at [157, 334] on input "250" at bounding box center [146, 335] width 59 height 24
click at [157, 333] on input "250" at bounding box center [146, 335] width 59 height 24
click at [155, 335] on input "250" at bounding box center [146, 335] width 59 height 24
type input "300"
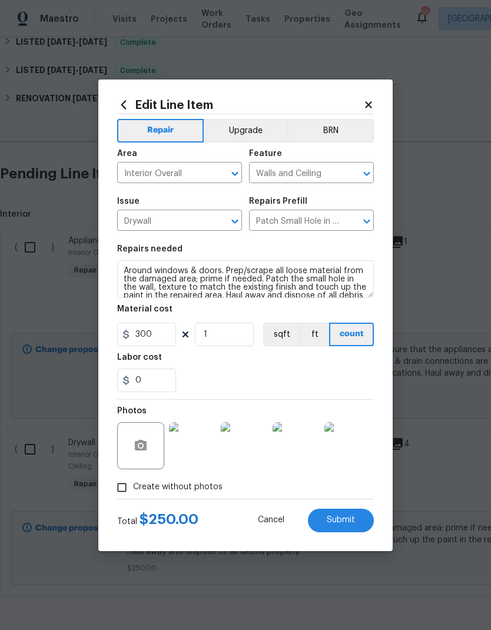
click at [295, 364] on div "Labor cost" at bounding box center [245, 360] width 257 height 15
click at [344, 523] on span "Submit" at bounding box center [341, 520] width 28 height 9
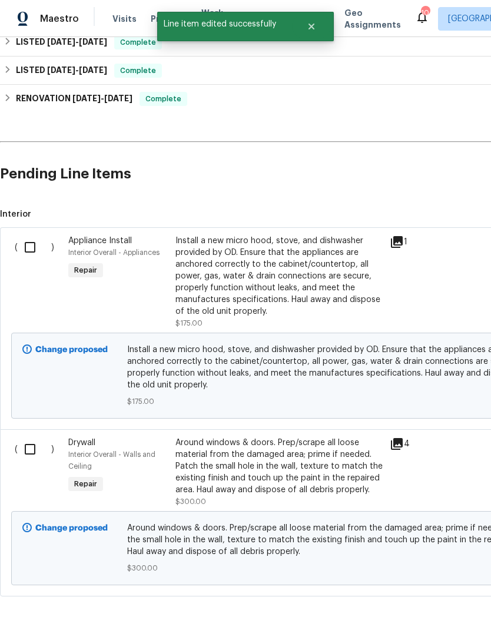
click at [32, 250] on input "checkbox" at bounding box center [35, 247] width 34 height 25
checkbox input "true"
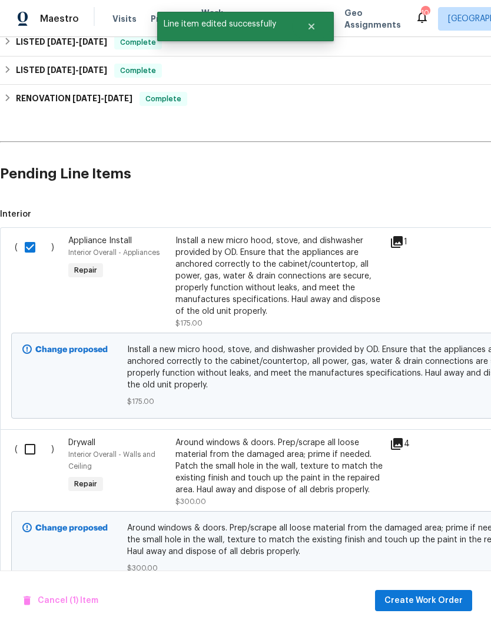
click at [29, 450] on input "checkbox" at bounding box center [35, 449] width 34 height 25
checkbox input "true"
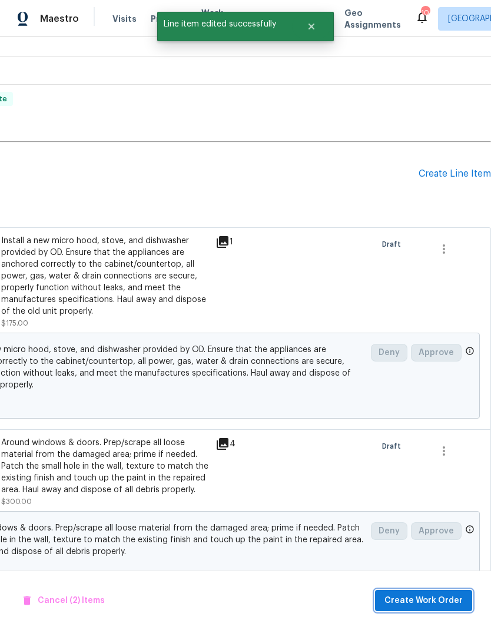
click at [428, 599] on span "Create Work Order" at bounding box center [423, 600] width 78 height 15
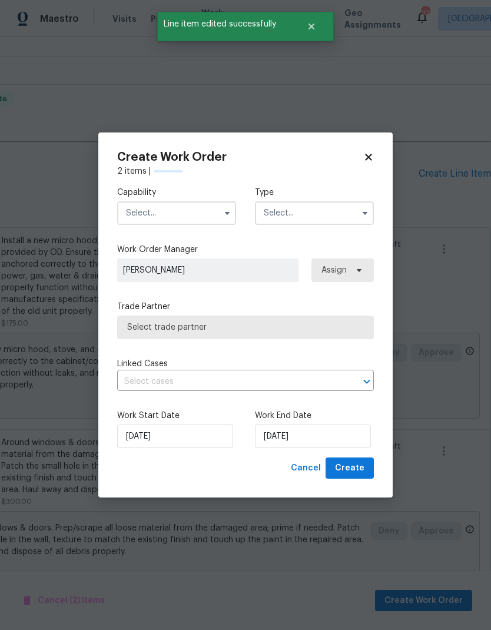
scroll to position [319, 174]
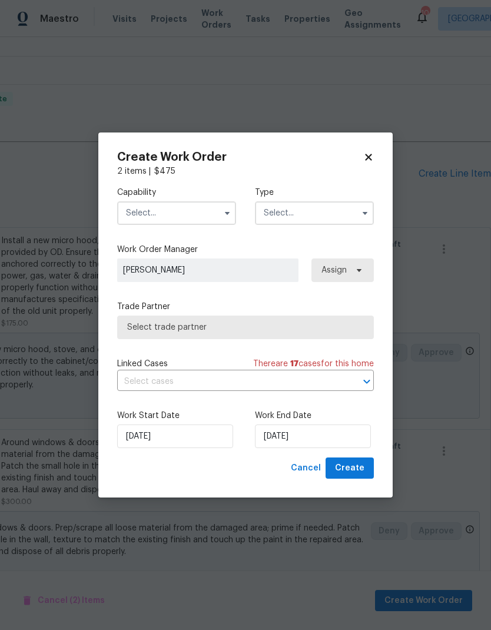
click at [186, 215] on input "text" at bounding box center [176, 213] width 119 height 24
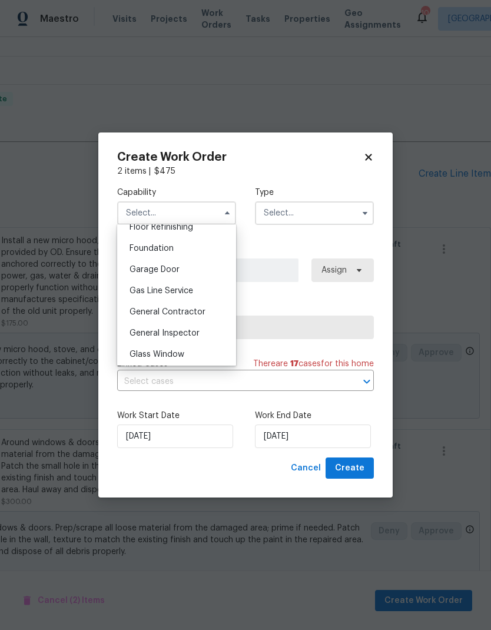
scroll to position [489, 0]
click at [195, 307] on span "General Contractor" at bounding box center [167, 311] width 76 height 8
type input "General Contractor"
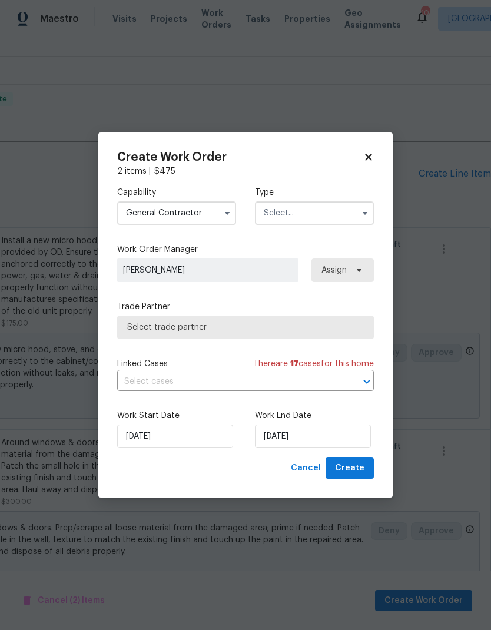
click at [319, 217] on input "text" at bounding box center [314, 213] width 119 height 24
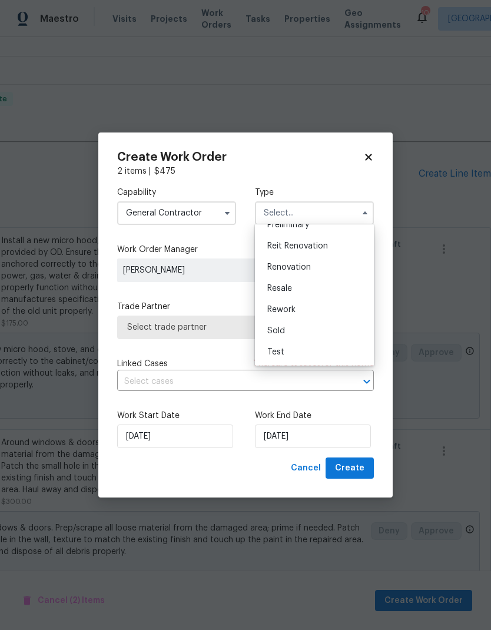
scroll to position [267, 0]
click at [314, 265] on div "Renovation" at bounding box center [314, 267] width 113 height 21
type input "Renovation"
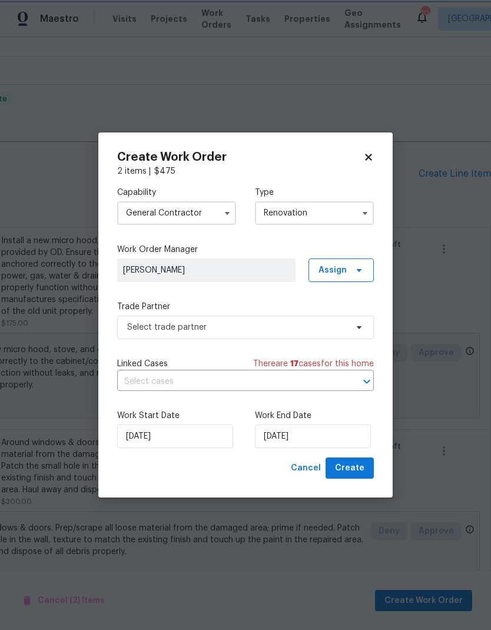
scroll to position [0, 0]
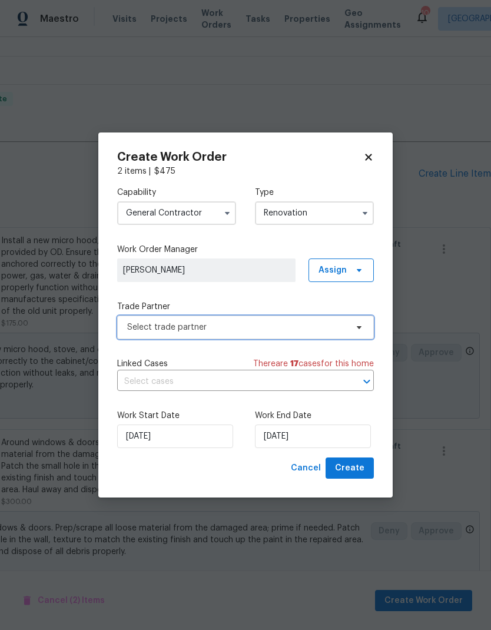
click at [277, 327] on span "Select trade partner" at bounding box center [237, 327] width 220 height 12
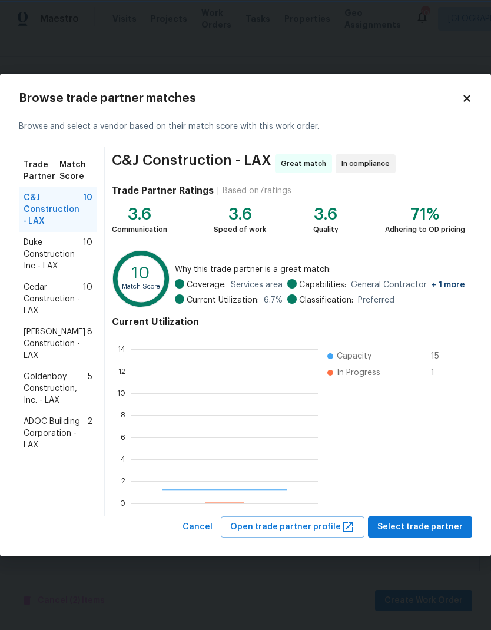
scroll to position [165, 187]
click at [49, 335] on span "[PERSON_NAME] Construction - LAX" at bounding box center [56, 343] width 64 height 35
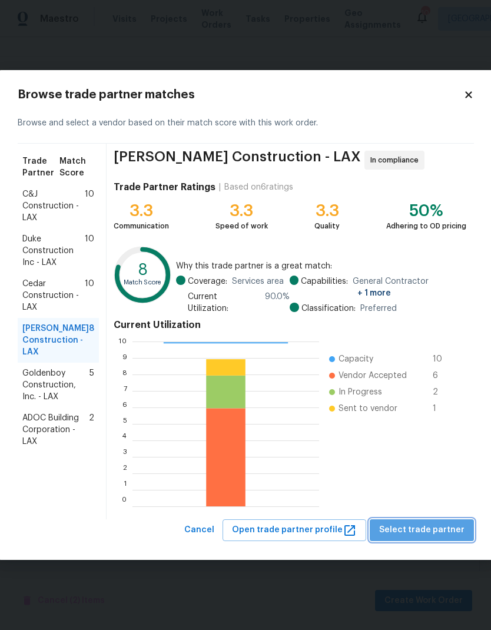
click at [428, 523] on span "Select trade partner" at bounding box center [421, 530] width 85 height 15
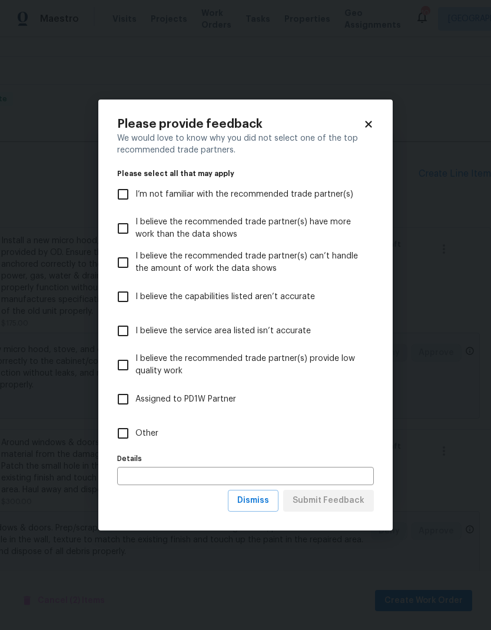
click at [119, 436] on input "Other" at bounding box center [123, 433] width 25 height 25
checkbox input "true"
click at [261, 501] on span "Dismiss" at bounding box center [253, 500] width 32 height 15
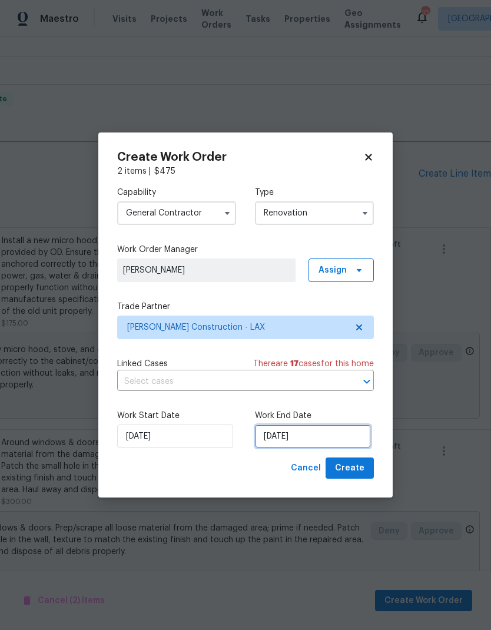
click at [287, 433] on input "[DATE]" at bounding box center [313, 436] width 116 height 24
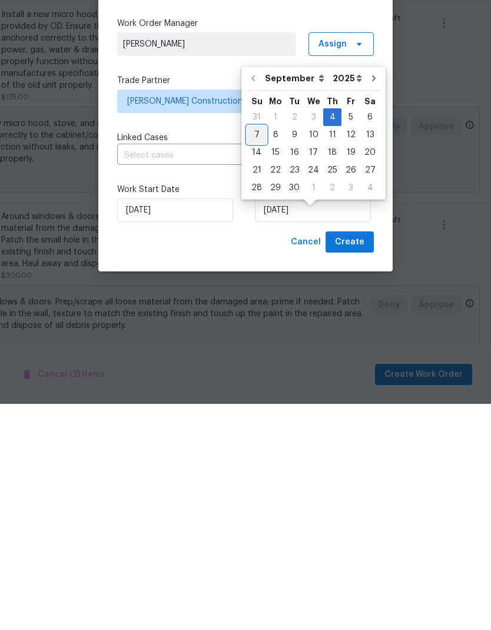
click at [259, 353] on div "7" at bounding box center [256, 361] width 19 height 16
type input "[DATE]"
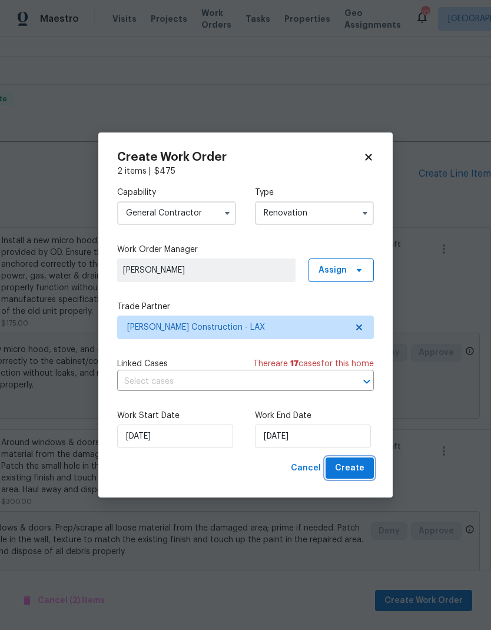
click at [354, 469] on span "Create" at bounding box center [349, 468] width 29 height 15
checkbox input "false"
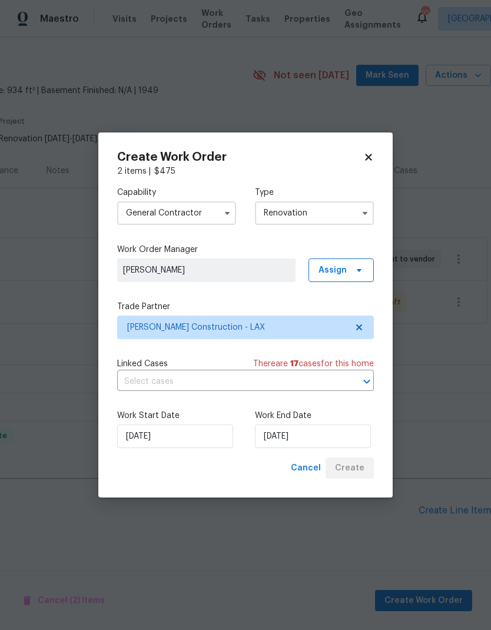
scroll to position [0, 174]
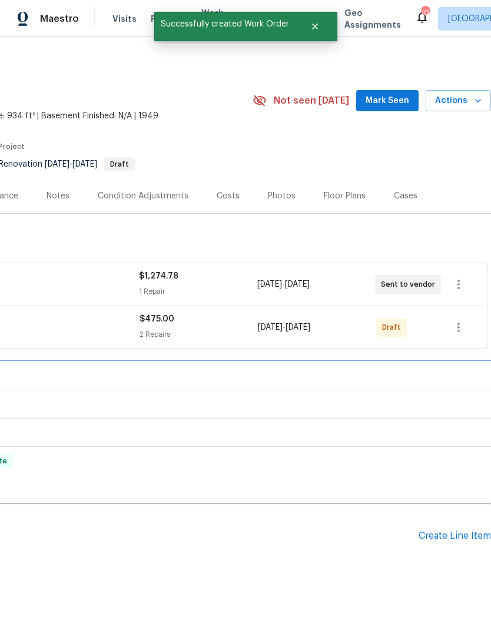
click at [252, 362] on div "BRN Complete" at bounding box center [158, 376] width 665 height 28
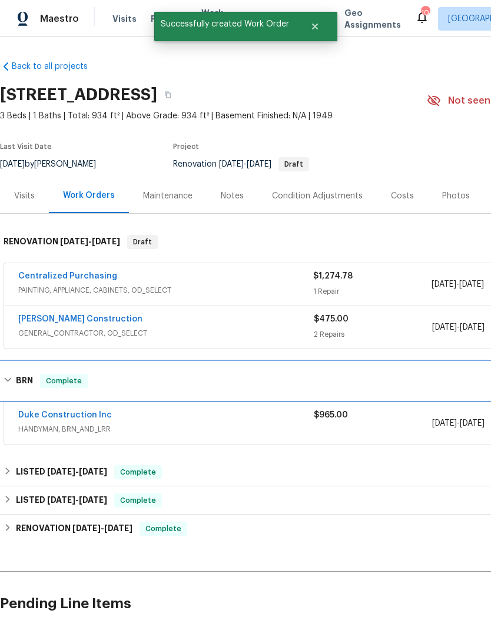
scroll to position [0, 0]
click at [271, 362] on div "BRN Complete" at bounding box center [332, 381] width 665 height 38
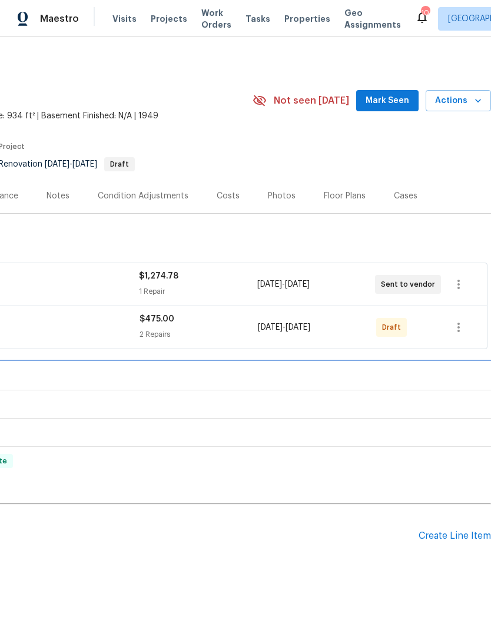
scroll to position [0, 174]
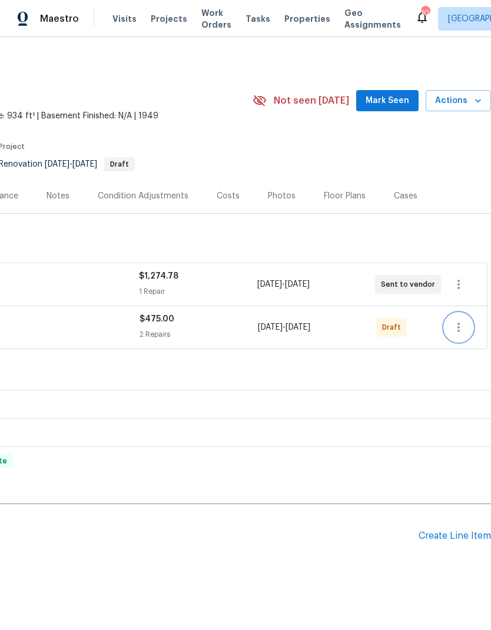
click at [460, 320] on icon "button" at bounding box center [458, 327] width 14 height 14
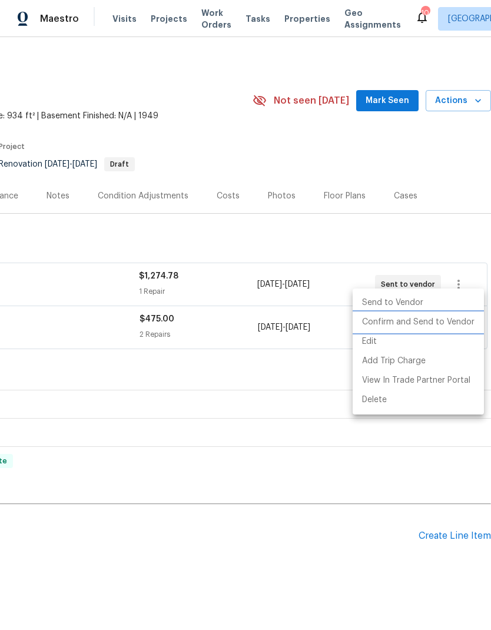
click at [436, 326] on li "Confirm and Send to Vendor" at bounding box center [418, 322] width 131 height 19
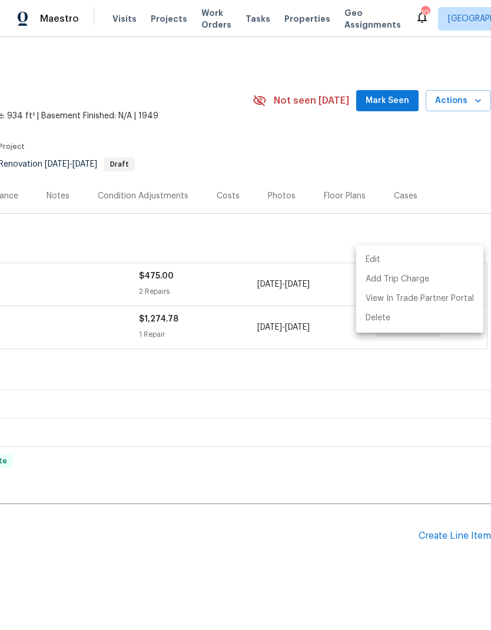
click at [249, 521] on div at bounding box center [245, 315] width 491 height 630
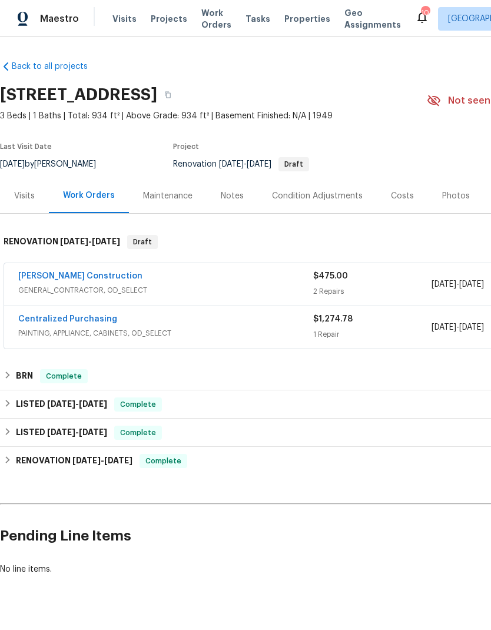
scroll to position [0, 0]
